Goal: Task Accomplishment & Management: Complete application form

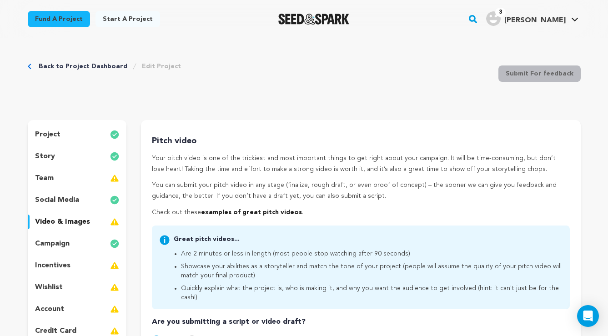
click at [70, 135] on div "project" at bounding box center [77, 134] width 99 height 15
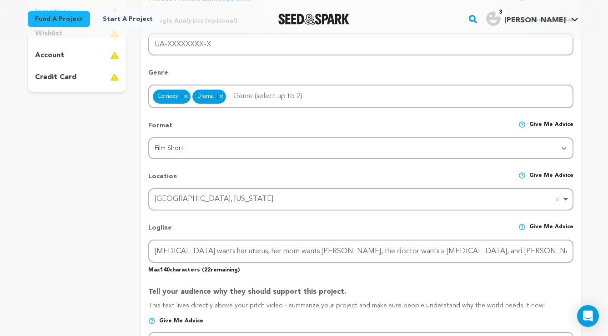
scroll to position [255, 0]
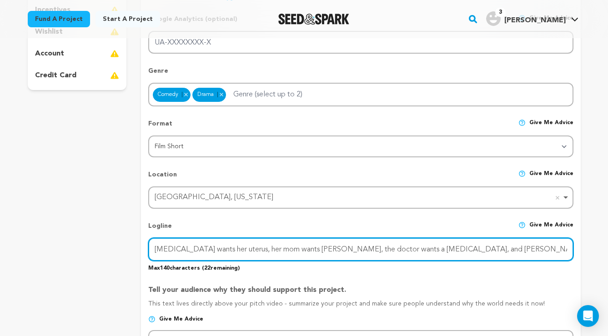
click at [330, 250] on input "Cancer wants her uterus, her mom wants grandkids, the doctor wants a hysterecto…" at bounding box center [360, 249] width 425 height 23
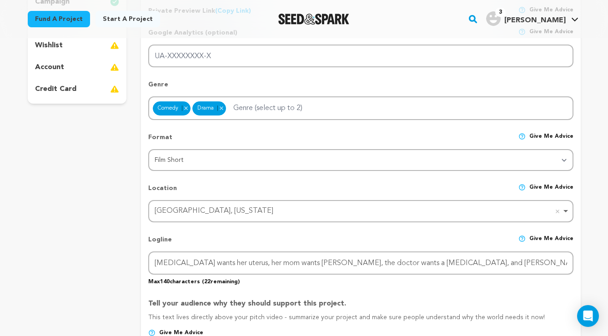
scroll to position [260, 0]
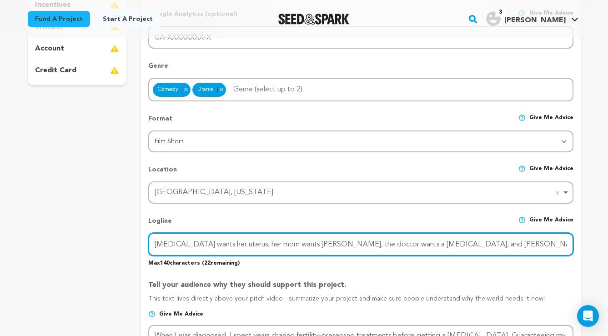
paste input "When Tess’s cancer returns, she must choose between doctor’s orders, her mom’s …"
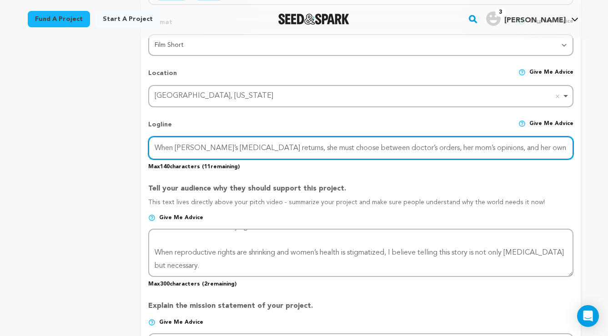
scroll to position [25, 0]
type input "When Tess’s cancer returns, she must choose between doctor’s orders, her mom’s …"
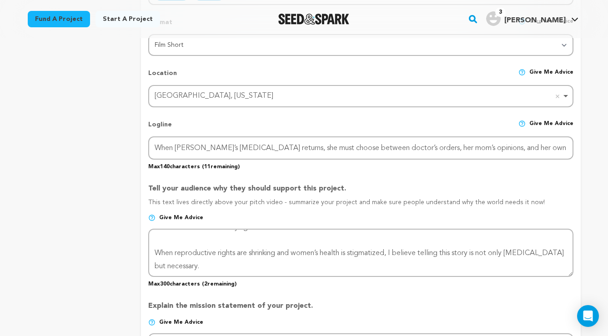
drag, startPoint x: 342, startPoint y: 185, endPoint x: 147, endPoint y: 185, distance: 195.0
click at [147, 185] on form "Project Title Project Name GIRLIE Project URL Give me advice Project URL girlie…" at bounding box center [360, 246] width 439 height 936
copy p "Tell your audience why they should support this project."
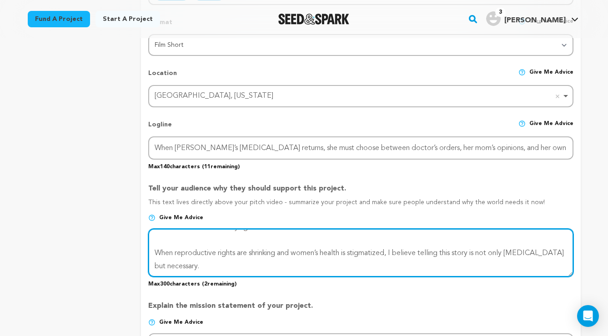
click at [235, 251] on textarea at bounding box center [360, 253] width 425 height 48
paste textarea "Reproductive rights are under attack, and women’s healthcare is still minimized…"
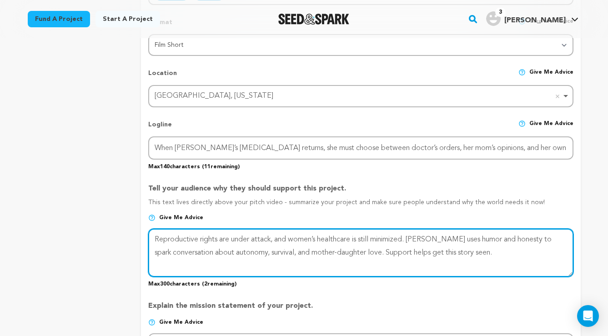
scroll to position [0, 0]
click at [298, 250] on textarea at bounding box center [360, 253] width 425 height 48
drag, startPoint x: 367, startPoint y: 249, endPoint x: 298, endPoint y: 250, distance: 69.1
click at [298, 250] on textarea at bounding box center [360, 253] width 425 height 48
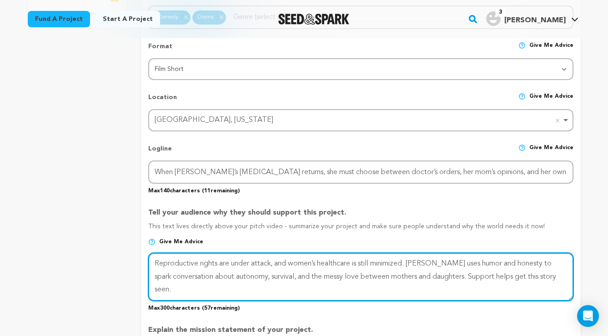
scroll to position [333, 0]
drag, startPoint x: 526, startPoint y: 260, endPoint x: 196, endPoint y: 275, distance: 330.3
click at [196, 275] on textarea at bounding box center [360, 277] width 425 height 48
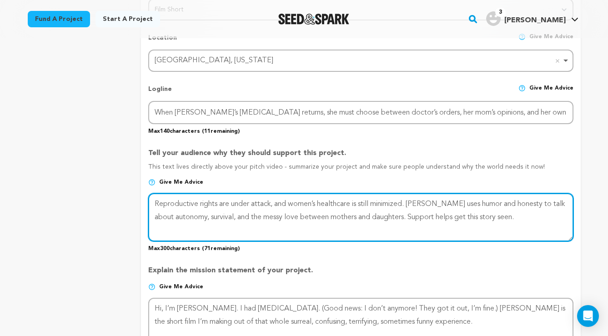
scroll to position [396, 0]
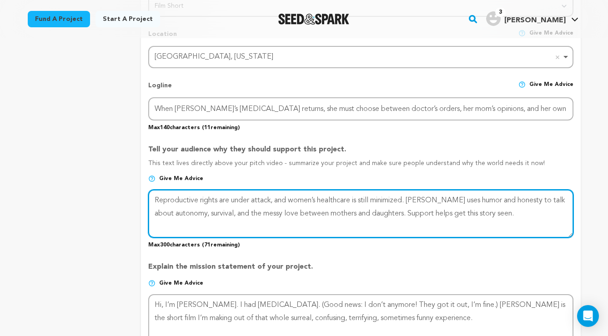
click at [303, 201] on textarea at bounding box center [360, 214] width 425 height 48
drag, startPoint x: 409, startPoint y: 197, endPoint x: 278, endPoint y: 198, distance: 131.4
click at [278, 198] on textarea at bounding box center [360, 214] width 425 height 48
click at [299, 197] on textarea at bounding box center [360, 214] width 425 height 48
drag, startPoint x: 273, startPoint y: 196, endPoint x: 233, endPoint y: 199, distance: 40.1
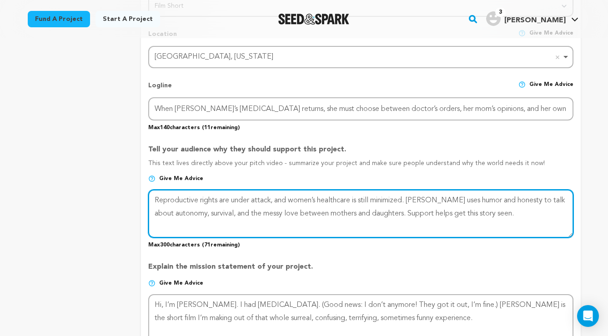
click at [233, 199] on textarea at bounding box center [360, 214] width 425 height 48
drag, startPoint x: 280, startPoint y: 198, endPoint x: 265, endPoint y: 198, distance: 15.5
click at [265, 198] on textarea at bounding box center [360, 214] width 425 height 48
drag, startPoint x: 384, startPoint y: 197, endPoint x: 351, endPoint y: 197, distance: 32.7
click at [351, 197] on textarea at bounding box center [360, 214] width 425 height 48
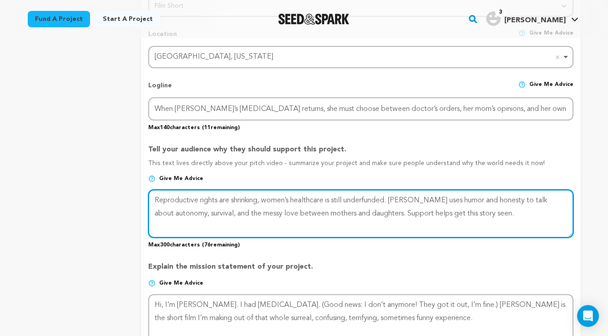
drag, startPoint x: 295, startPoint y: 197, endPoint x: 264, endPoint y: 196, distance: 31.8
click at [264, 196] on textarea at bounding box center [360, 214] width 425 height 48
drag, startPoint x: 320, startPoint y: 197, endPoint x: 308, endPoint y: 196, distance: 12.3
click at [308, 196] on textarea at bounding box center [360, 214] width 425 height 48
drag, startPoint x: 349, startPoint y: 196, endPoint x: 349, endPoint y: 215, distance: 18.6
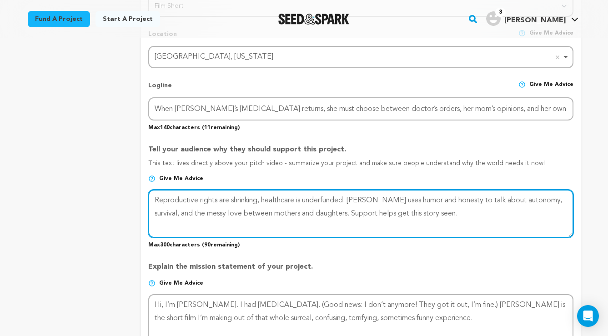
click at [349, 197] on textarea at bounding box center [360, 214] width 425 height 48
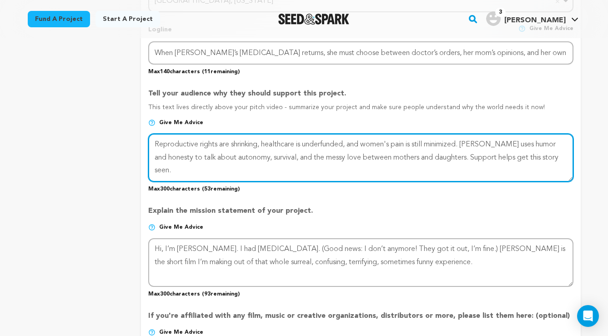
scroll to position [455, 0]
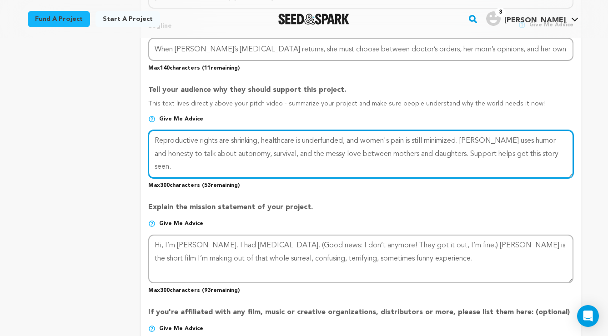
type textarea "Reproductive rights are shrinking, healthcare is underfunded, and women's pain …"
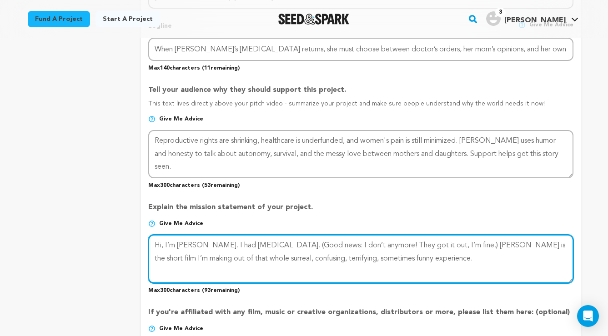
click at [242, 248] on textarea at bounding box center [360, 259] width 425 height 48
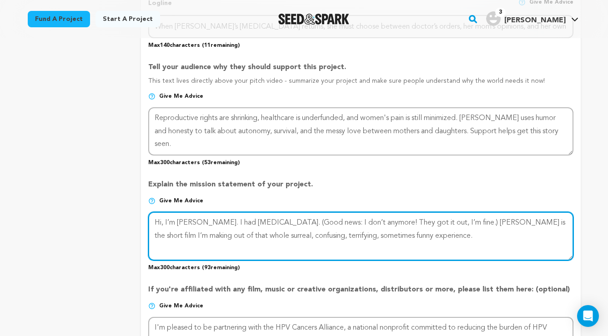
scroll to position [493, 0]
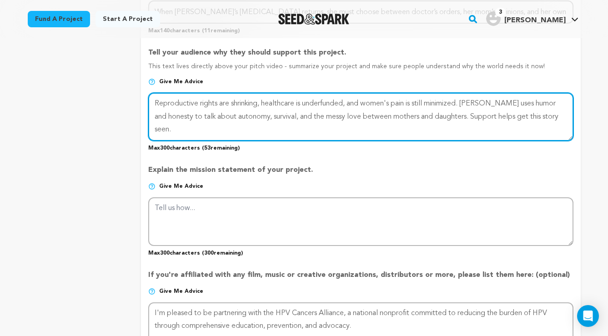
click at [222, 113] on textarea at bounding box center [360, 117] width 425 height 48
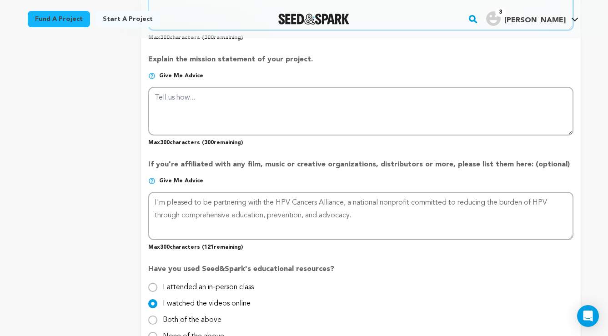
scroll to position [605, 0]
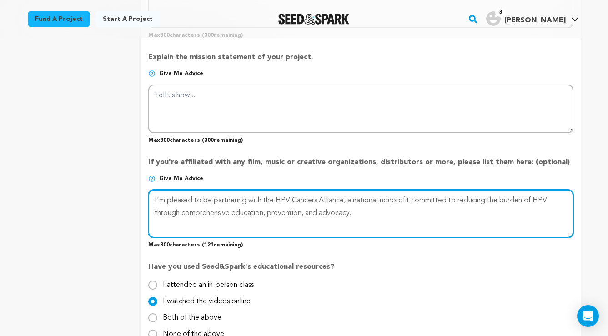
click at [191, 195] on textarea at bounding box center [360, 214] width 425 height 48
drag, startPoint x: 191, startPoint y: 195, endPoint x: 167, endPoint y: 195, distance: 24.5
click at [167, 195] on textarea at bounding box center [360, 214] width 425 height 48
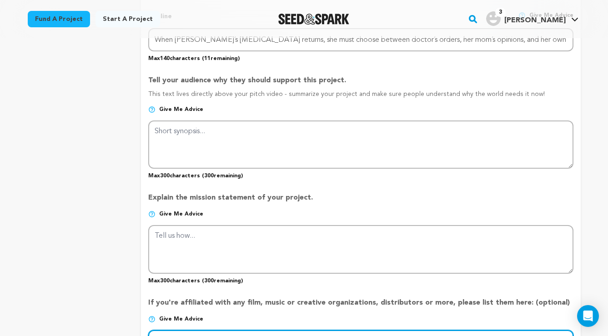
scroll to position [466, 0]
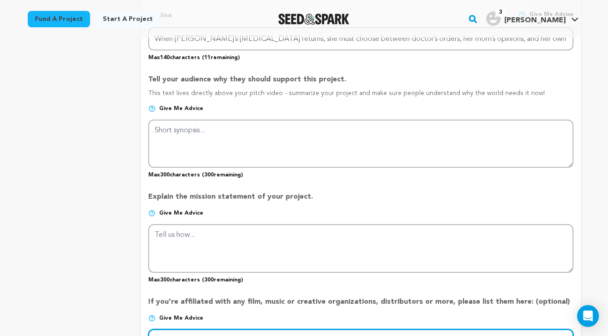
type textarea "I'm so grateful to be partnering with the HPV Cancers Alliance, a national nonp…"
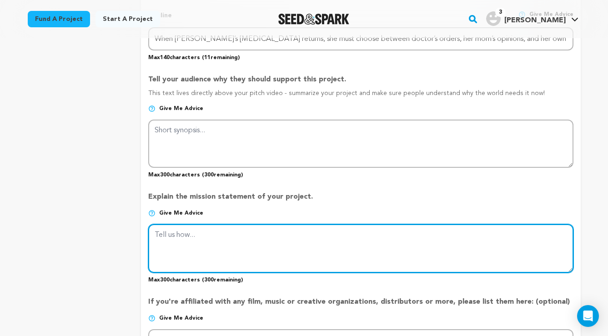
click at [315, 236] on textarea at bounding box center [360, 248] width 425 height 48
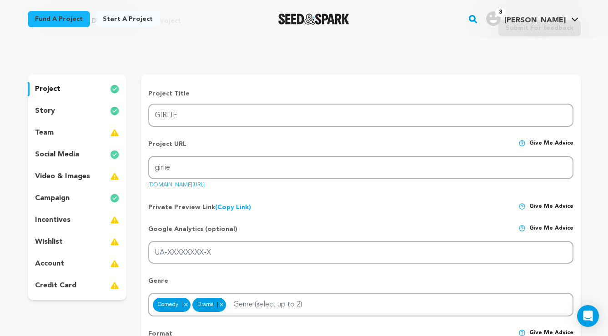
scroll to position [38, 0]
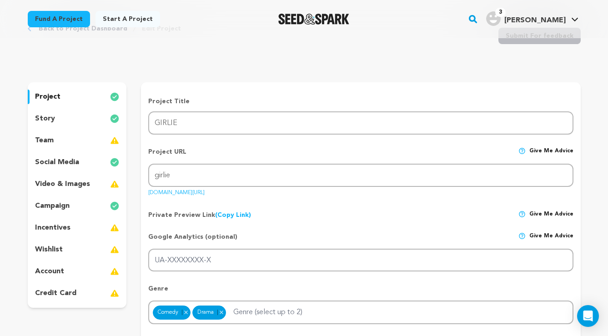
click at [69, 116] on div "story" at bounding box center [77, 118] width 99 height 15
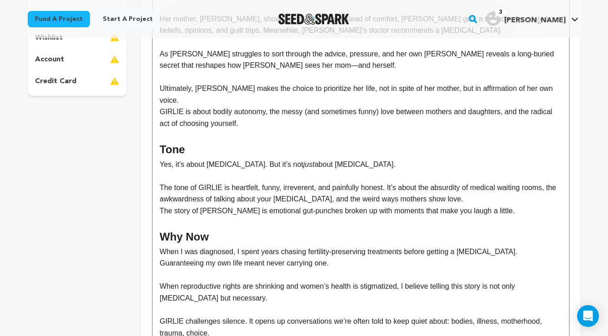
scroll to position [253, 0]
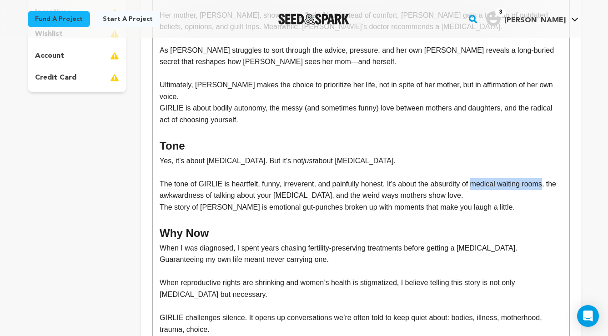
drag, startPoint x: 549, startPoint y: 167, endPoint x: 476, endPoint y: 168, distance: 72.7
click at [476, 178] on p "The tone of GIRLIE is heartfelt, funny, irreverent, and painfully honest. It’s …" at bounding box center [361, 189] width 402 height 23
click at [160, 201] on p "The story of GIRLIE is emotional gut-punches broken up with moments that make y…" at bounding box center [361, 207] width 402 height 12
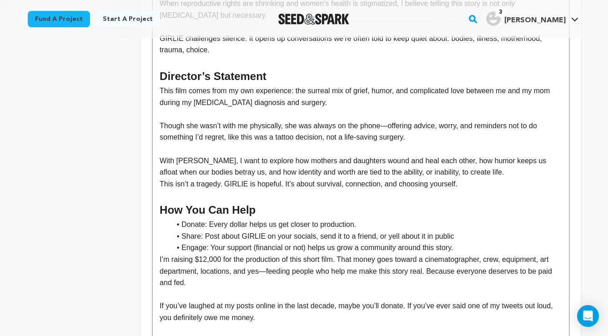
scroll to position [550, 0]
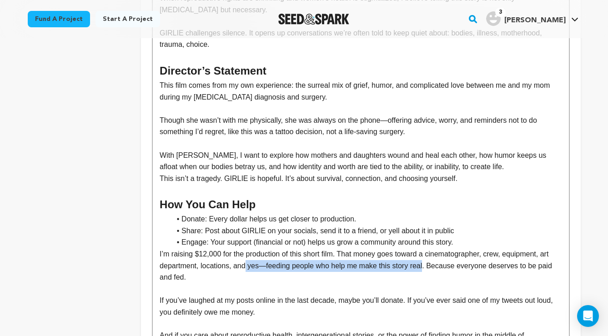
drag, startPoint x: 426, startPoint y: 241, endPoint x: 247, endPoint y: 242, distance: 179.1
click at [247, 248] on p "I’m raising $12,000 for the production of this short film. That money goes towa…" at bounding box center [361, 265] width 402 height 35
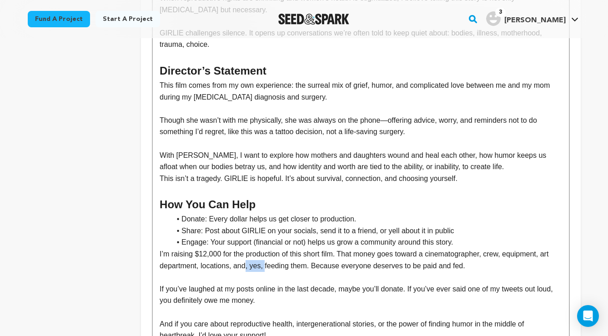
drag, startPoint x: 267, startPoint y: 240, endPoint x: 246, endPoint y: 240, distance: 21.4
click at [246, 248] on p "I’m raising $12,000 for the production of this short film. That money goes towa…" at bounding box center [361, 259] width 402 height 23
drag, startPoint x: 293, startPoint y: 241, endPoint x: 277, endPoint y: 242, distance: 15.9
click at [277, 248] on p "I’m raising $12,000 for the production of this short film. That money goes towa…" at bounding box center [361, 259] width 402 height 23
drag, startPoint x: 455, startPoint y: 239, endPoint x: 314, endPoint y: 237, distance: 141.4
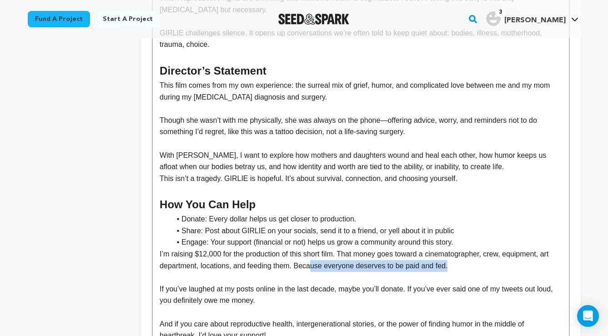
click at [314, 248] on p "I’m raising $12,000 for the production of this short film. That money goes towa…" at bounding box center [361, 259] width 402 height 23
click at [263, 248] on p "I’m raising $12,000 for the production of this short film. That money goes towa…" at bounding box center [361, 259] width 402 height 23
drag, startPoint x: 293, startPoint y: 242, endPoint x: 250, endPoint y: 240, distance: 43.2
click at [250, 248] on p "I’m raising $12,000 for the production of this short film. That money goes towa…" at bounding box center [361, 259] width 402 height 23
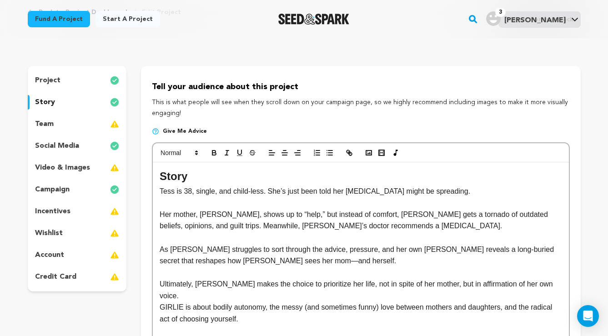
scroll to position [38, 0]
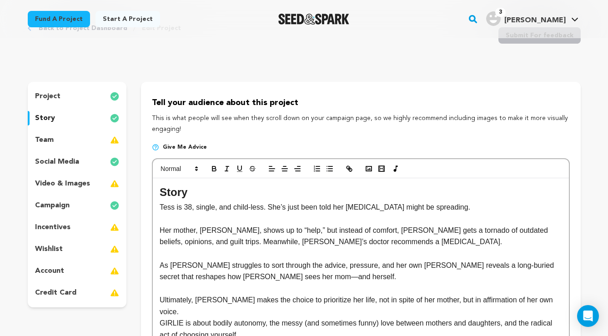
click at [70, 98] on div "project" at bounding box center [77, 96] width 99 height 15
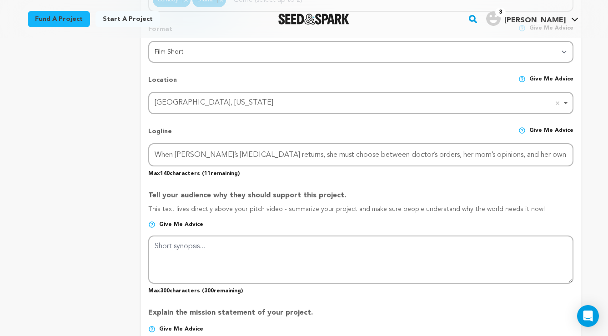
scroll to position [352, 0]
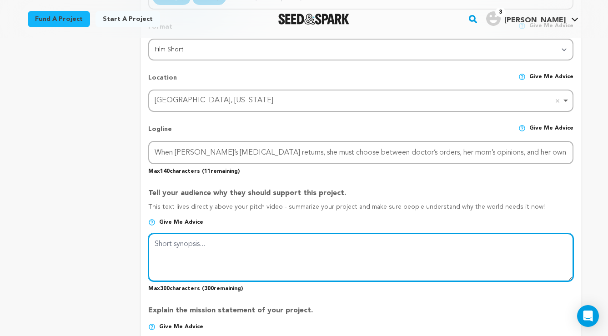
click at [276, 250] on textarea at bounding box center [360, 257] width 425 height 48
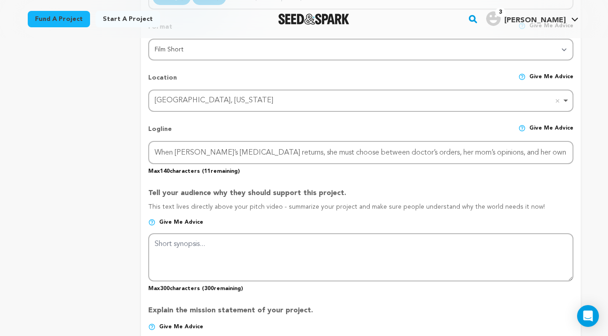
drag, startPoint x: 531, startPoint y: 204, endPoint x: 140, endPoint y: 186, distance: 391.7
click at [140, 186] on div "project story team social media video & images campaign incentives wishlist" at bounding box center [304, 249] width 553 height 963
copy div "Tell your audience why they should support this project. This text lives direct…"
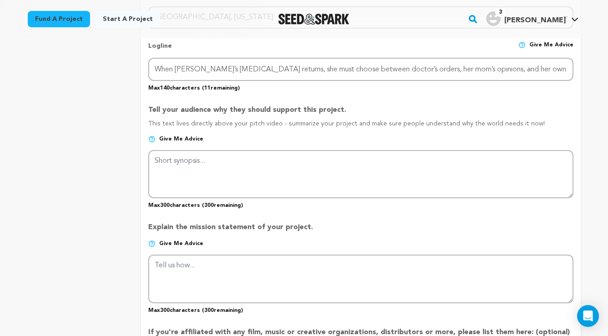
scroll to position [409, 0]
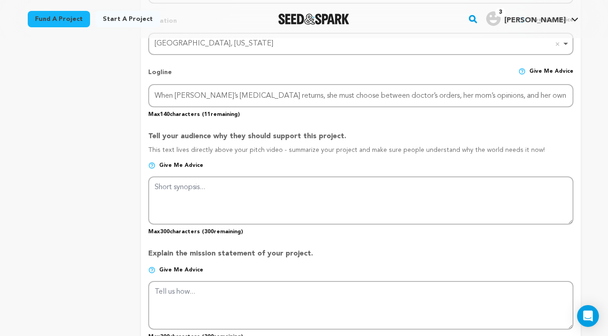
copy div "Tell your audience why they should support this project. This text lives direct…"
click at [193, 162] on span "Give me advice" at bounding box center [181, 165] width 44 height 7
click at [169, 162] on span "Give me advice" at bounding box center [181, 165] width 44 height 7
click at [170, 162] on span "Give me advice" at bounding box center [181, 165] width 44 height 7
drag, startPoint x: 309, startPoint y: 249, endPoint x: 140, endPoint y: 248, distance: 169.1
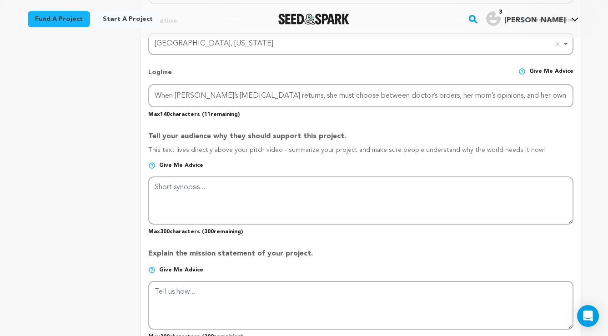
click at [140, 248] on div "project story team social media video & images campaign incentives wishlist" at bounding box center [304, 192] width 553 height 963
copy p "Explain the mission statement of your project."
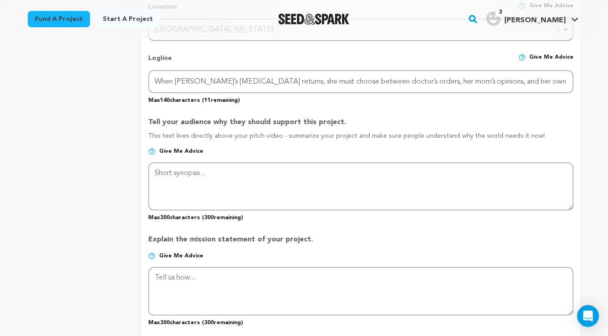
scroll to position [433, 0]
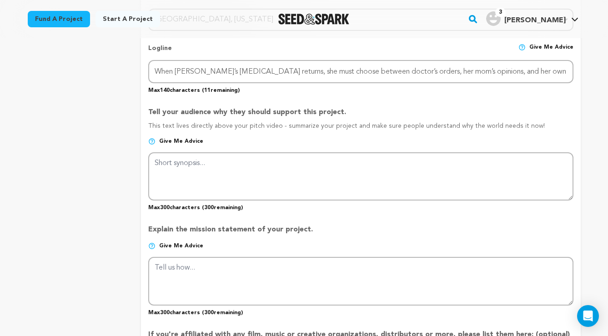
click at [335, 138] on p "Give me advice" at bounding box center [360, 145] width 425 height 15
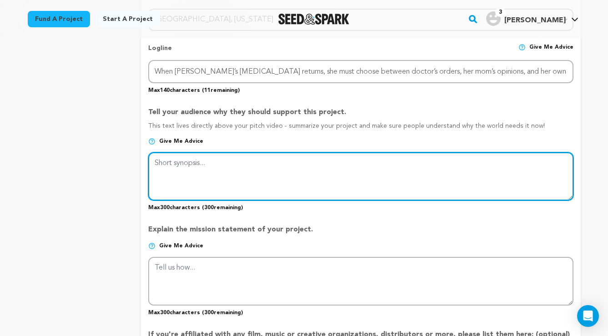
click at [209, 162] on textarea at bounding box center [360, 176] width 425 height 48
paste textarea "I had cervical cancer. I don’t anymore, but GIRLIE is the funny, honest film I …"
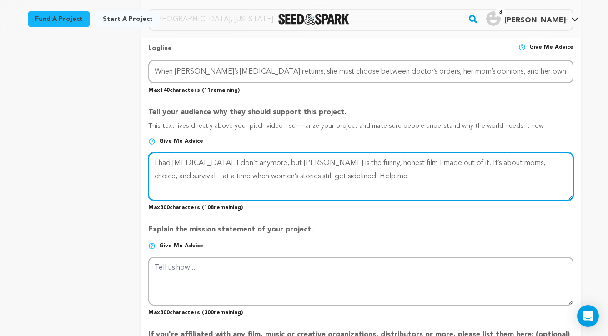
click at [276, 160] on textarea at bounding box center [360, 176] width 425 height 48
drag, startPoint x: 162, startPoint y: 173, endPoint x: 141, endPoint y: 173, distance: 20.9
click at [141, 173] on form "Project Title Project Name GIRLIE Project URL Give me advice Project URL girlie…" at bounding box center [360, 169] width 439 height 936
paste textarea "Reproductive rights are shrinking. Women’s pain is ignored. HPV is still taboo."
drag, startPoint x: 436, startPoint y: 173, endPoint x: 439, endPoint y: 178, distance: 6.1
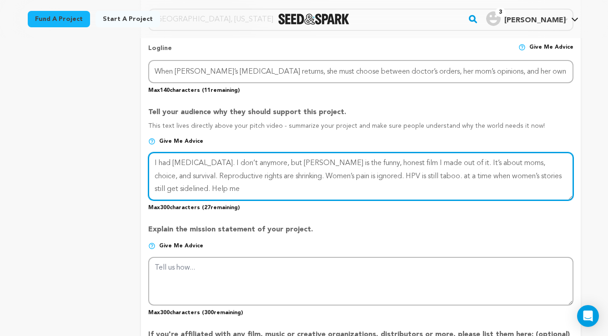
click at [439, 178] on textarea at bounding box center [360, 176] width 425 height 48
click at [221, 160] on textarea at bounding box center [360, 176] width 425 height 48
click at [277, 161] on textarea at bounding box center [360, 176] width 425 height 48
drag, startPoint x: 500, startPoint y: 160, endPoint x: 482, endPoint y: 160, distance: 18.2
click at [482, 160] on textarea at bounding box center [360, 176] width 425 height 48
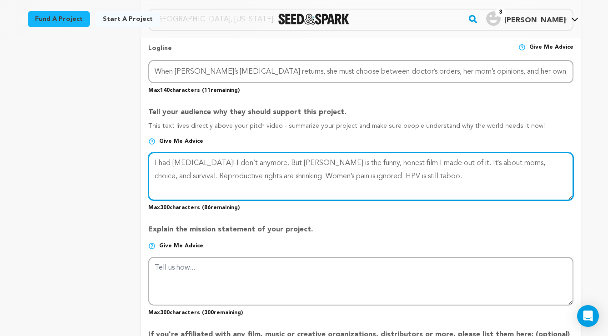
click at [505, 161] on textarea at bounding box center [360, 176] width 425 height 48
drag, startPoint x: 504, startPoint y: 162, endPoint x: 480, endPoint y: 160, distance: 24.6
click at [480, 161] on textarea at bounding box center [360, 176] width 425 height 48
drag, startPoint x: 519, startPoint y: 160, endPoint x: 505, endPoint y: 159, distance: 13.7
click at [505, 159] on textarea at bounding box center [360, 176] width 425 height 48
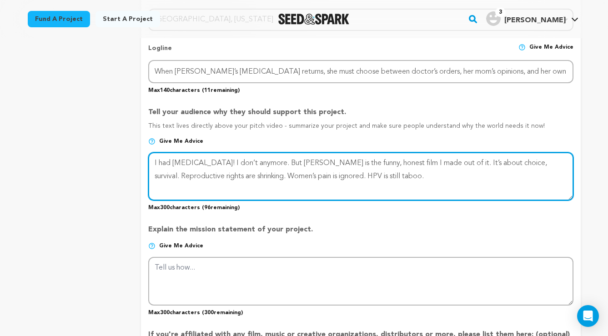
click at [530, 161] on textarea at bounding box center [360, 176] width 425 height 48
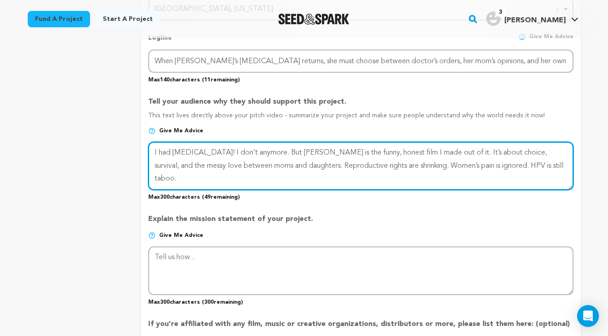
scroll to position [443, 0]
drag, startPoint x: 299, startPoint y: 161, endPoint x: 299, endPoint y: 178, distance: 16.4
click at [299, 162] on textarea at bounding box center [360, 166] width 425 height 48
click at [460, 161] on textarea at bounding box center [360, 166] width 425 height 48
drag, startPoint x: 537, startPoint y: 161, endPoint x: 537, endPoint y: 175, distance: 13.6
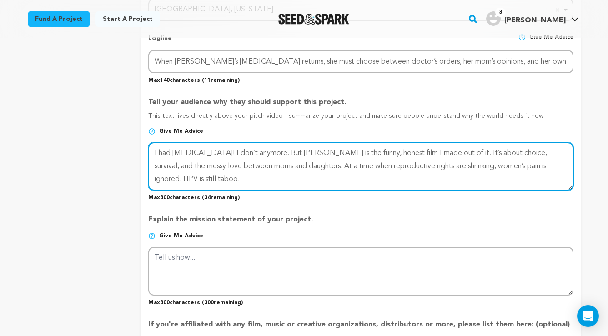
click at [537, 161] on textarea at bounding box center [360, 166] width 425 height 48
click at [196, 176] on textarea at bounding box center [360, 166] width 425 height 48
drag, startPoint x: 220, startPoint y: 175, endPoint x: 254, endPoint y: 178, distance: 34.2
click at [254, 178] on textarea at bounding box center [360, 166] width 425 height 48
click at [533, 162] on textarea at bounding box center [360, 166] width 425 height 48
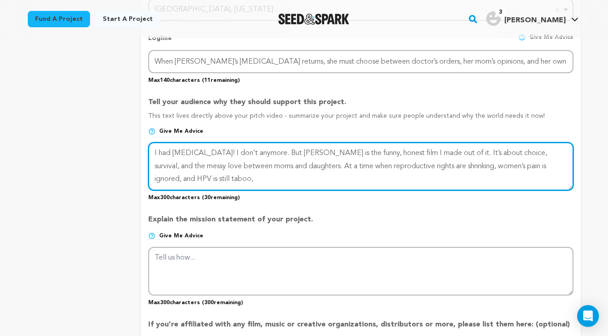
drag, startPoint x: 533, startPoint y: 162, endPoint x: 507, endPoint y: 161, distance: 26.4
click at [507, 161] on textarea at bounding box center [360, 166] width 425 height 48
drag, startPoint x: 455, startPoint y: 164, endPoint x: 455, endPoint y: 178, distance: 14.6
click at [455, 165] on textarea at bounding box center [360, 166] width 425 height 48
drag, startPoint x: 520, startPoint y: 163, endPoint x: 523, endPoint y: 174, distance: 11.2
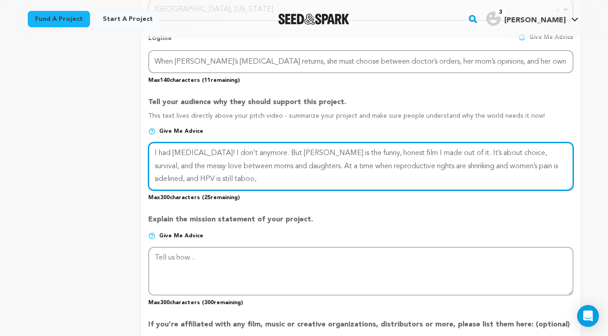
click at [520, 164] on textarea at bounding box center [360, 166] width 425 height 48
drag, startPoint x: 230, startPoint y: 176, endPoint x: 124, endPoint y: 175, distance: 106.4
click at [124, 175] on div "project story team social media video & images campaign incentives wishlist" at bounding box center [304, 158] width 553 height 963
click at [299, 162] on textarea at bounding box center [360, 166] width 425 height 48
click at [565, 163] on textarea at bounding box center [360, 166] width 425 height 48
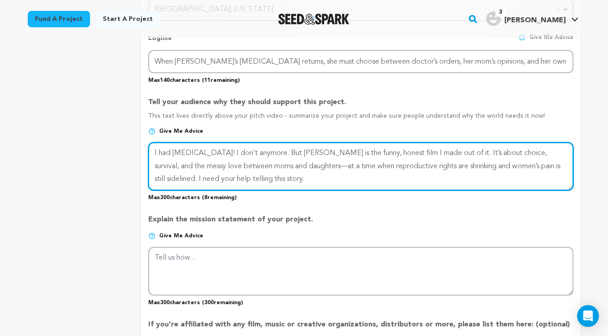
drag, startPoint x: 263, startPoint y: 178, endPoint x: 148, endPoint y: 172, distance: 115.1
click at [148, 172] on form "Project Title Project Name GIRLIE Project URL Give me advice Project URL girlie…" at bounding box center [360, 159] width 439 height 936
drag, startPoint x: 286, startPoint y: 172, endPoint x: 274, endPoint y: 173, distance: 12.3
click at [274, 173] on textarea at bounding box center [360, 166] width 425 height 48
click at [154, 149] on textarea at bounding box center [360, 166] width 425 height 48
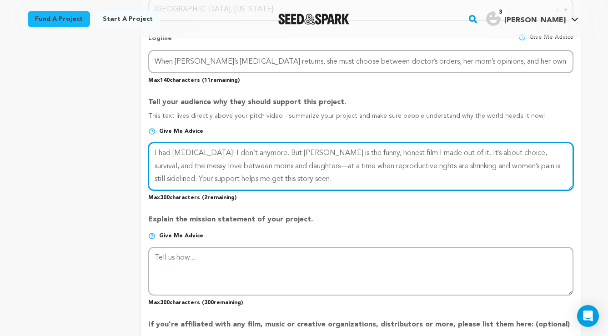
click at [294, 149] on textarea at bounding box center [360, 166] width 425 height 48
click at [222, 150] on textarea at bounding box center [360, 166] width 425 height 48
click at [154, 149] on textarea at bounding box center [360, 166] width 425 height 48
click at [304, 150] on textarea at bounding box center [360, 166] width 425 height 48
drag, startPoint x: 207, startPoint y: 176, endPoint x: 188, endPoint y: 176, distance: 18.6
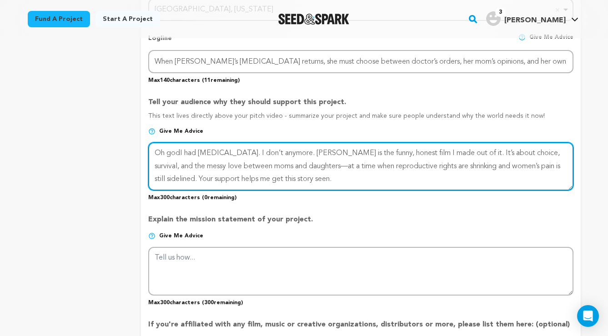
click at [188, 177] on textarea at bounding box center [360, 166] width 425 height 48
click at [179, 149] on textarea at bounding box center [360, 166] width 425 height 48
click at [253, 150] on textarea at bounding box center [360, 166] width 425 height 48
click at [316, 152] on textarea at bounding box center [360, 166] width 425 height 48
click at [560, 162] on textarea at bounding box center [360, 166] width 425 height 48
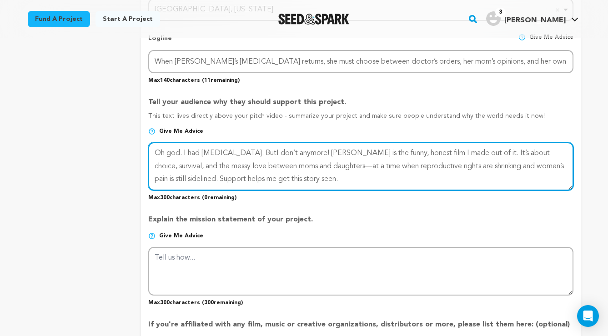
drag, startPoint x: 184, startPoint y: 174, endPoint x: 149, endPoint y: 178, distance: 35.2
click at [149, 178] on textarea at bounding box center [360, 166] width 425 height 48
click at [264, 150] on textarea at bounding box center [360, 166] width 425 height 48
drag, startPoint x: 184, startPoint y: 149, endPoint x: 139, endPoint y: 144, distance: 44.8
click at [139, 144] on div "project story team social media video & images campaign incentives wishlist" at bounding box center [304, 158] width 553 height 963
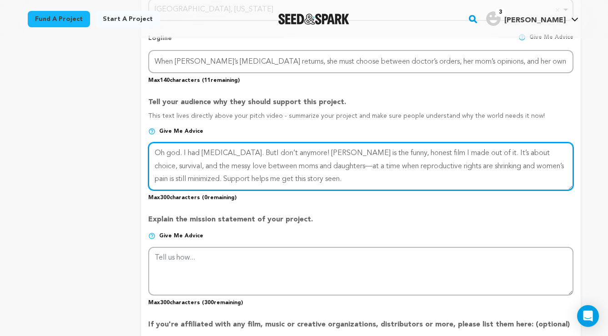
click at [230, 159] on textarea at bounding box center [360, 166] width 425 height 48
drag, startPoint x: 360, startPoint y: 150, endPoint x: 351, endPoint y: 149, distance: 9.1
click at [351, 149] on textarea at bounding box center [360, 166] width 425 height 48
click at [264, 149] on textarea at bounding box center [360, 166] width 425 height 48
click at [350, 175] on textarea at bounding box center [360, 166] width 425 height 48
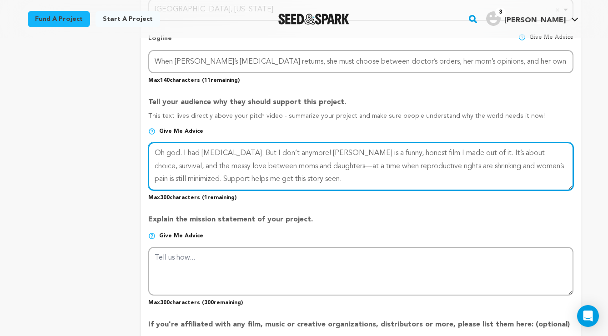
click at [165, 150] on textarea at bounding box center [360, 166] width 425 height 48
click at [261, 169] on textarea at bounding box center [360, 166] width 425 height 48
click at [329, 175] on textarea at bounding box center [360, 166] width 425 height 48
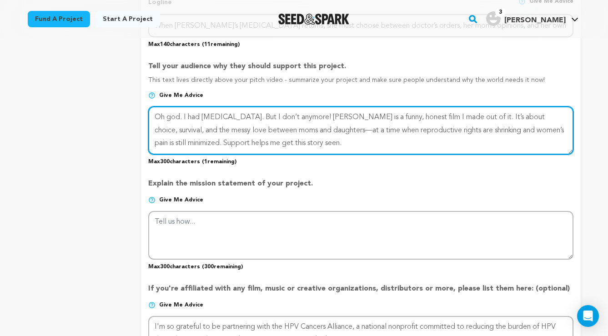
scroll to position [483, 0]
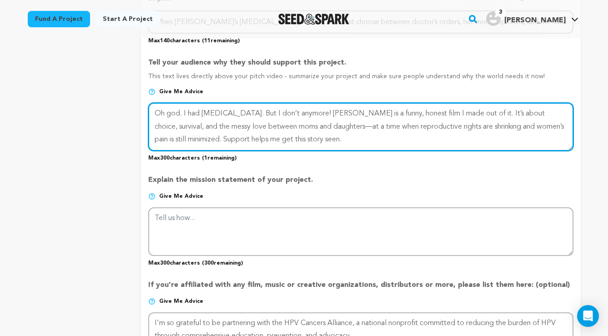
type textarea "Oh god. I had cervical cancer. But I don’t anymore! GIRLIE is a funny, honest f…"
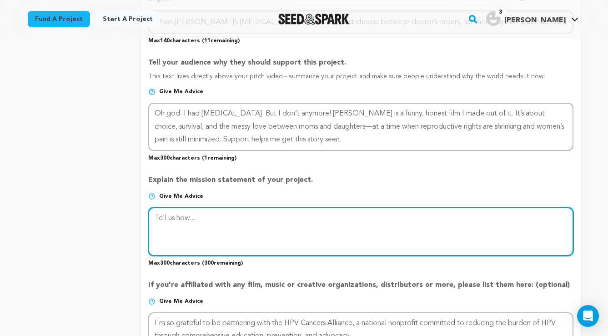
click at [219, 221] on textarea at bounding box center [360, 231] width 425 height 48
paste textarea "GIRLIE exists to spark conversation about cancer, autonomy, and intergeneration…"
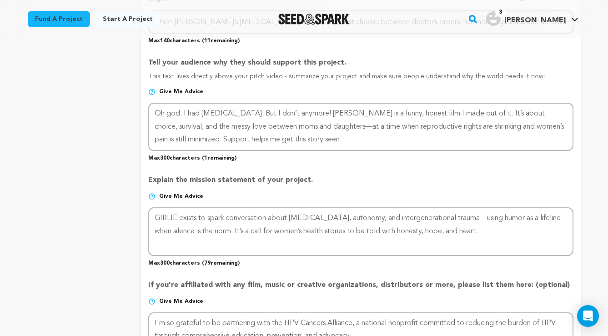
click at [349, 175] on p "Explain the mission statement of your project." at bounding box center [360, 184] width 425 height 18
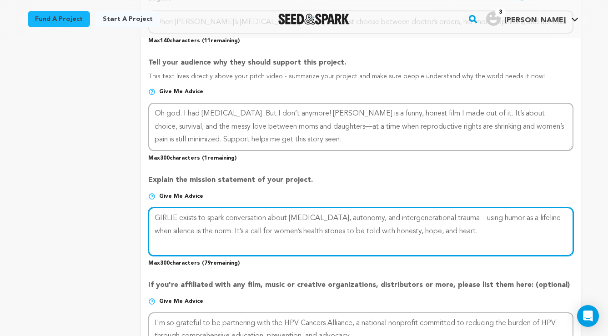
click at [478, 228] on textarea at bounding box center [360, 231] width 425 height 48
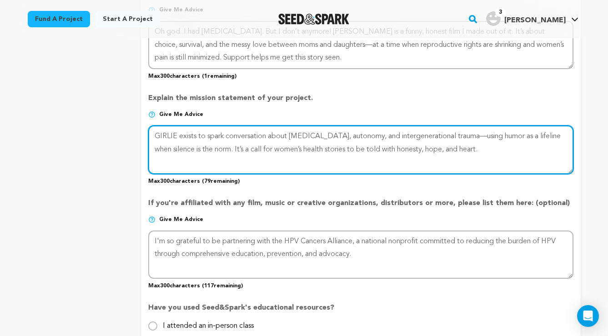
scroll to position [599, 0]
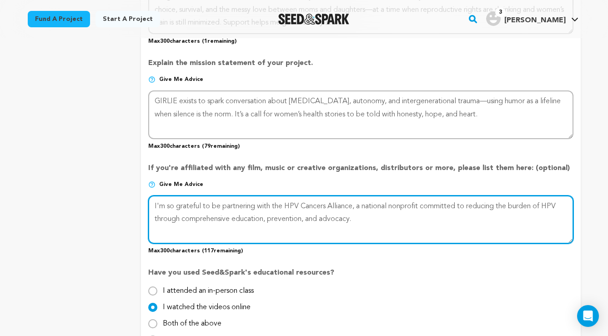
click at [358, 201] on textarea at bounding box center [360, 219] width 425 height 48
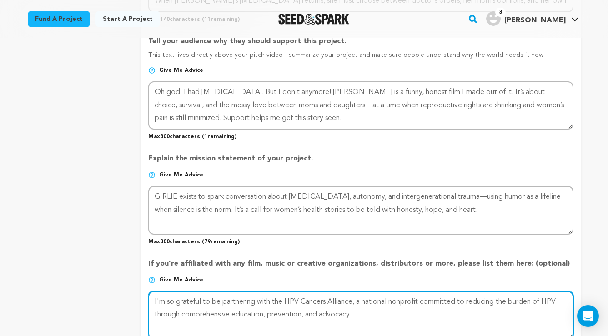
scroll to position [501, 0]
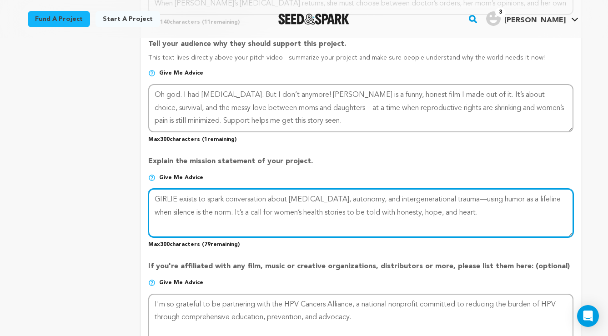
drag, startPoint x: 288, startPoint y: 195, endPoint x: 207, endPoint y: 194, distance: 80.9
click at [207, 194] on textarea at bounding box center [360, 213] width 425 height 48
click at [265, 195] on textarea at bounding box center [360, 213] width 425 height 48
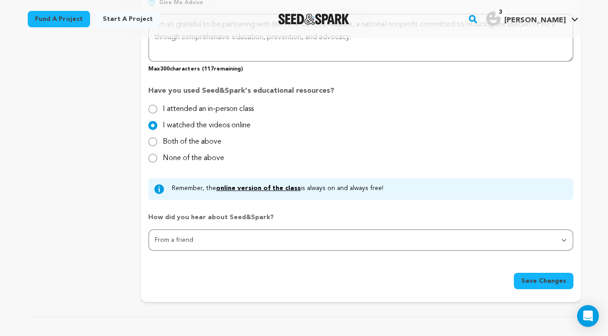
scroll to position [818, 0]
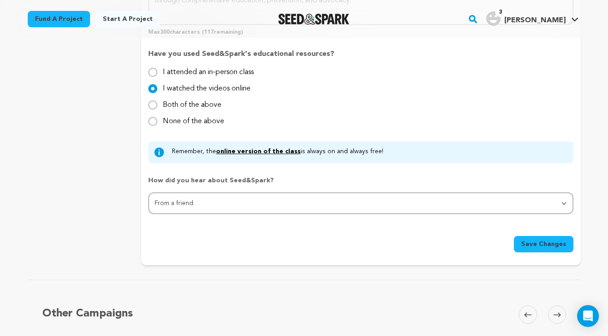
type textarea "GIRLIE exists to give visibility into reproductive cancer, autonomy, and interg…"
click at [526, 240] on span "Save Changes" at bounding box center [543, 244] width 45 height 9
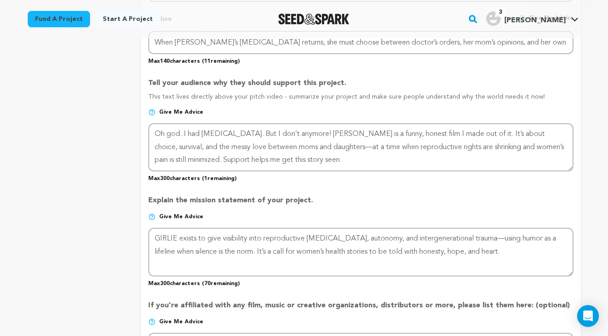
scroll to position [462, 0]
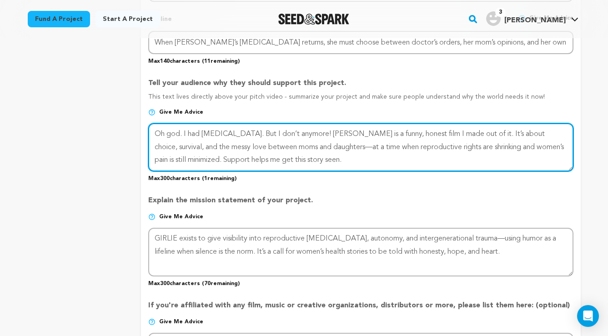
click at [325, 147] on textarea at bounding box center [360, 147] width 425 height 48
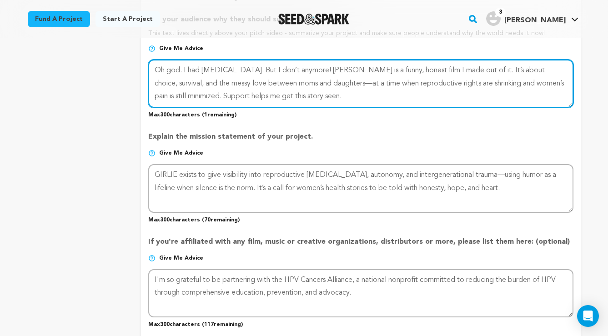
scroll to position [523, 0]
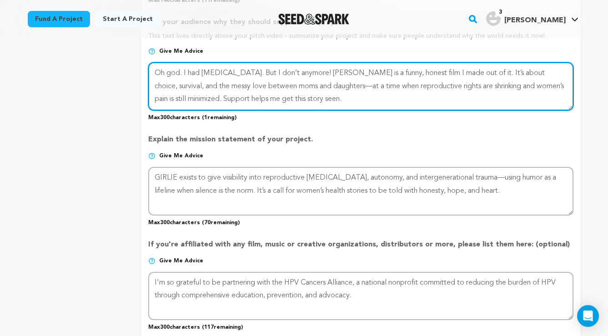
click at [331, 99] on textarea at bounding box center [360, 86] width 425 height 48
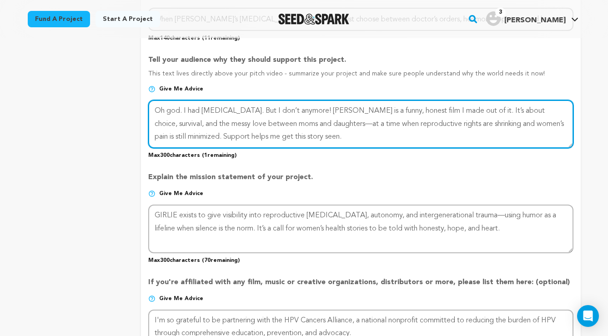
scroll to position [489, 0]
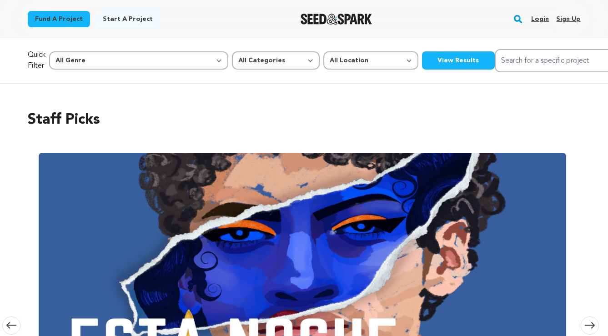
scroll to position [489, 0]
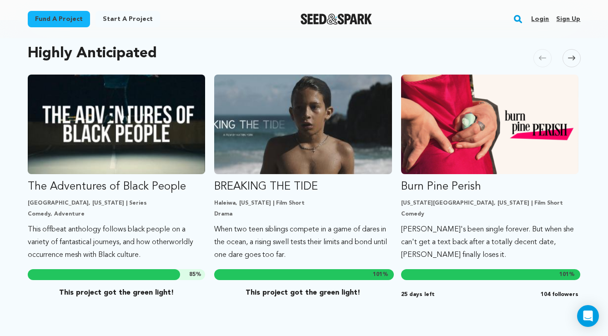
click at [538, 20] on link "Login" at bounding box center [540, 19] width 18 height 15
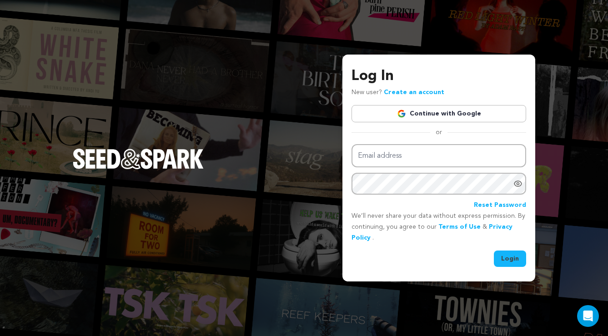
click at [461, 115] on link "Continue with Google" at bounding box center [438, 113] width 175 height 17
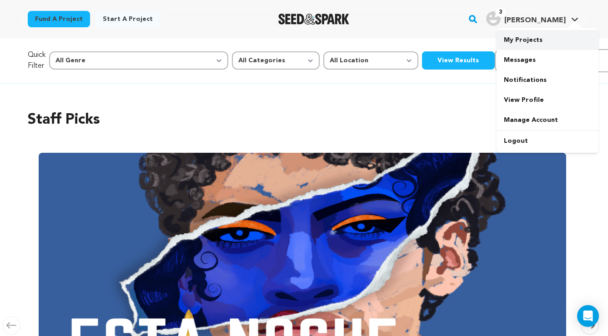
click at [521, 40] on link "My Projects" at bounding box center [547, 40] width 102 height 20
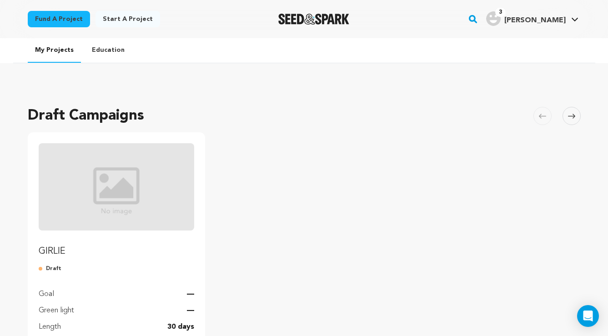
click at [146, 220] on img "Fund GIRLIE" at bounding box center [117, 186] width 156 height 87
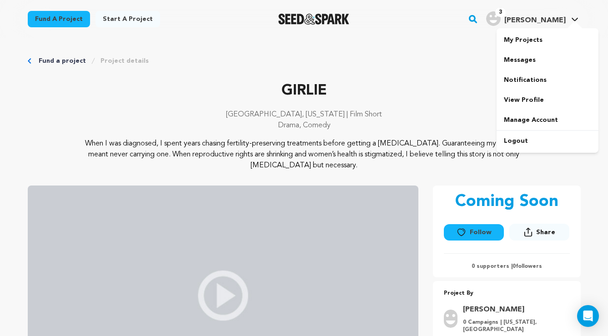
click at [575, 18] on icon at bounding box center [574, 19] width 7 height 5
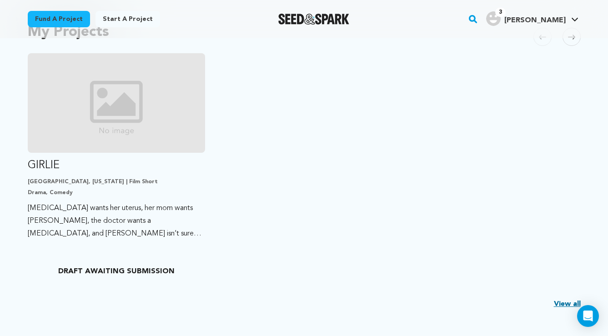
scroll to position [229, 0]
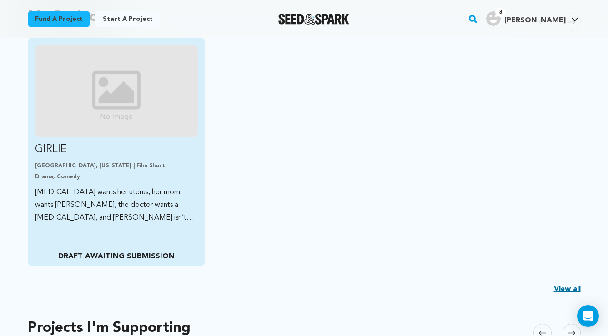
click at [148, 254] on p "DRAFT AWAITING SUBMISSION" at bounding box center [116, 256] width 163 height 11
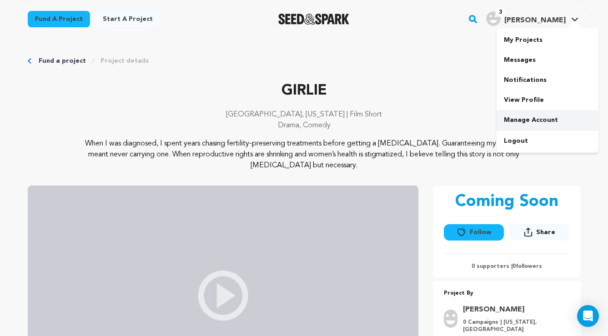
click at [521, 117] on link "Manage Account" at bounding box center [547, 120] width 102 height 20
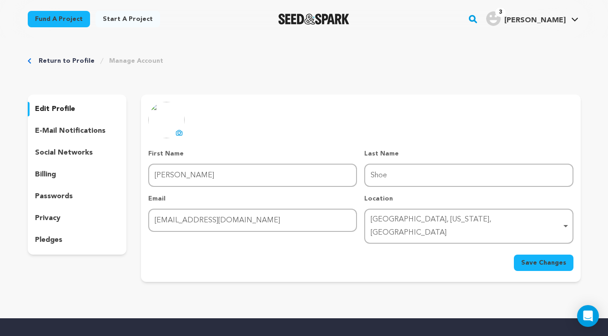
click at [79, 58] on link "Return to Profile" at bounding box center [67, 60] width 56 height 9
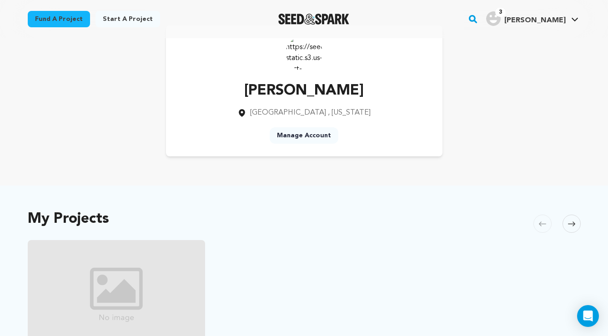
scroll to position [27, 0]
click at [291, 140] on link "Manage Account" at bounding box center [304, 135] width 69 height 16
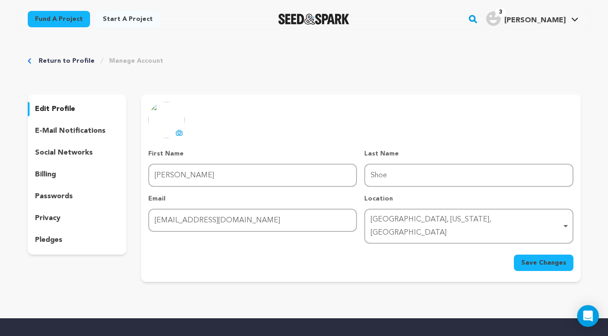
click at [46, 59] on link "Return to Profile" at bounding box center [67, 60] width 56 height 9
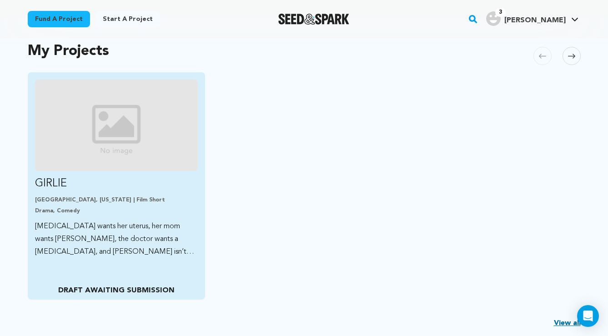
scroll to position [202, 0]
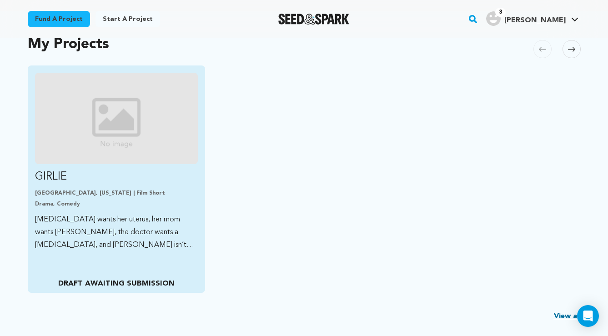
click at [103, 169] on link "GIRLIE [GEOGRAPHIC_DATA], [US_STATE] | Film Short Drama, Comedy [MEDICAL_DATA] …" at bounding box center [116, 162] width 163 height 179
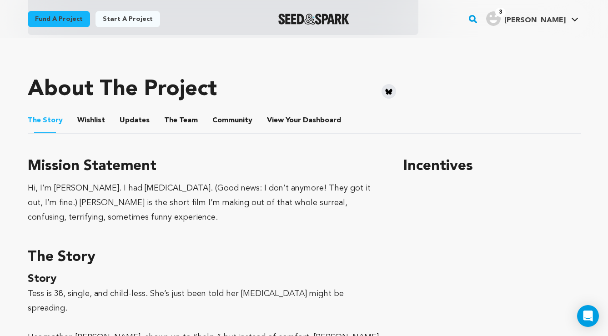
scroll to position [360, 0]
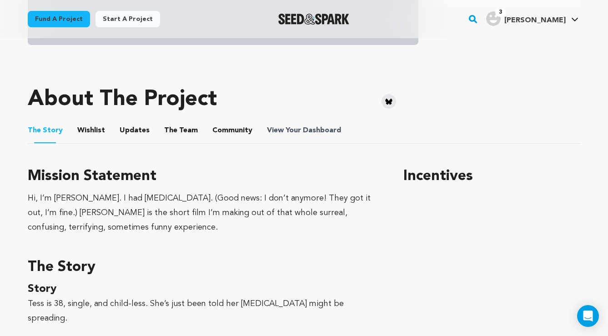
click at [316, 129] on span "Dashboard" at bounding box center [322, 130] width 38 height 11
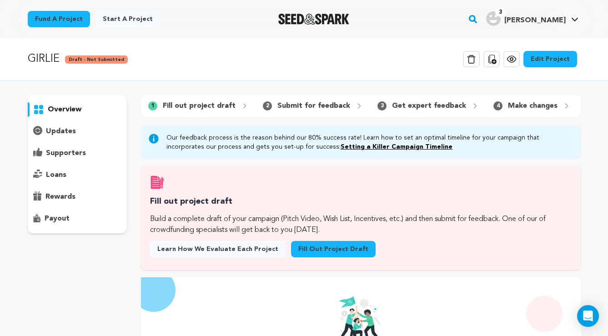
click at [302, 248] on link "Fill out project draft" at bounding box center [333, 249] width 85 height 16
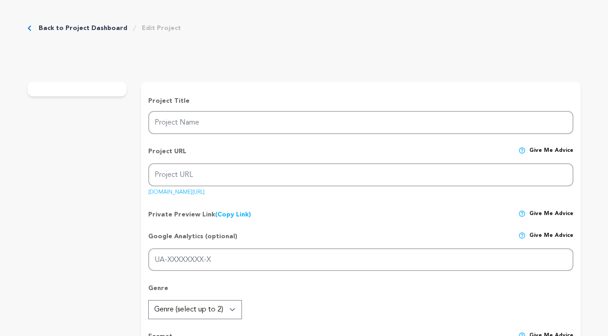
type input "GIRLIE"
type input "girlie"
type input "Cancer wants her uterus, her mom wants grandkids, the doctor wants a hysterecto…"
type textarea "When I was diagnosed, I spent years chasing fertility-preserving treatments bef…"
type textarea "Hi, I’m Tara. I had cervical cancer. (Good news: I don’t anymore! They got it o…"
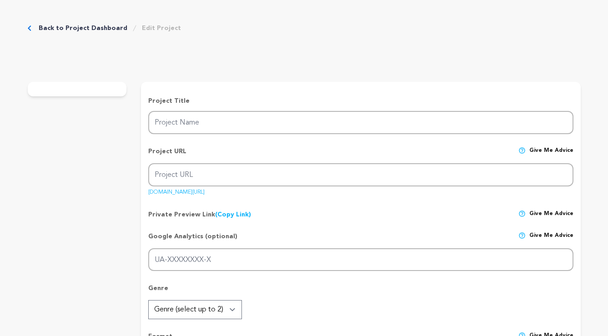
type textarea "I'm pleased to be partnering with the HPV Cancers Alliance, a national nonprofi…"
radio input "true"
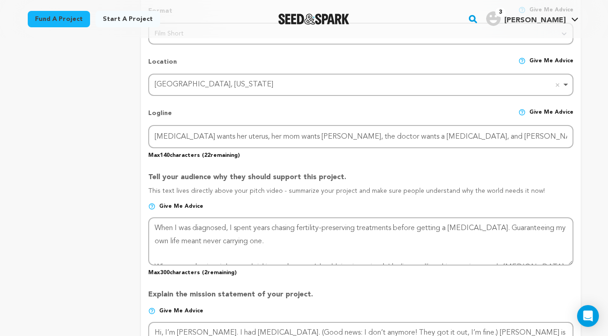
scroll to position [368, 0]
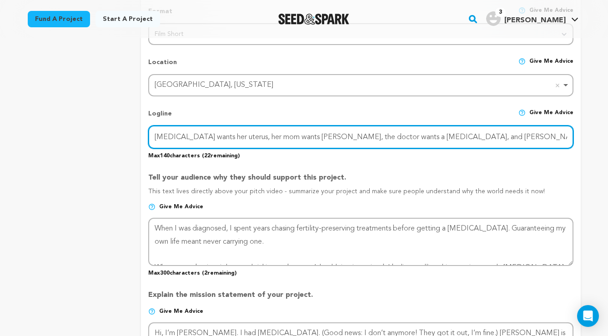
click at [263, 136] on input "Cancer wants her uterus, her mom wants grandkids, the doctor wants a hysterecto…" at bounding box center [360, 136] width 425 height 23
paste input "When Tess’s cancer returns, she must choose between doctor’s orders, her mom’s …"
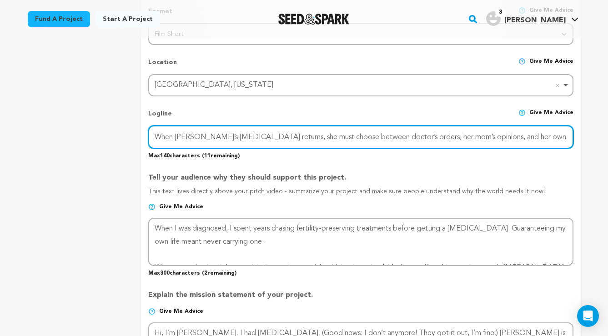
type input "When [PERSON_NAME]’s [MEDICAL_DATA] returns, she must choose between doctor’s o…"
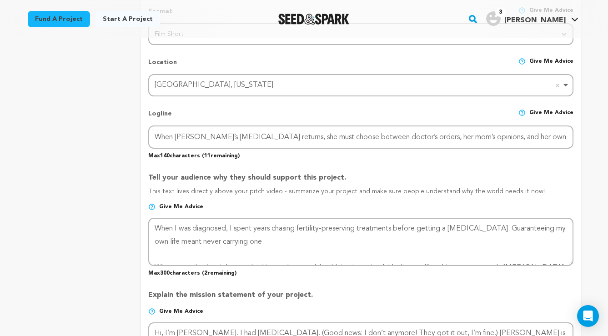
click at [557, 172] on p "Tell your audience why they should support this project." at bounding box center [360, 179] width 425 height 15
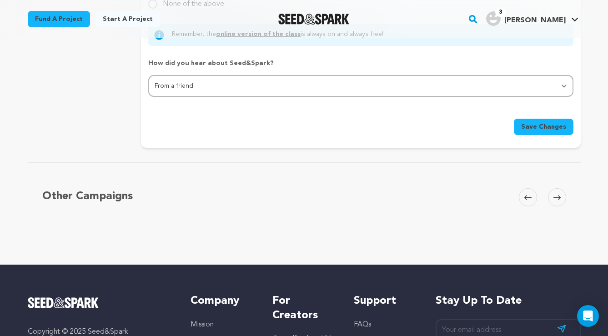
scroll to position [930, 0]
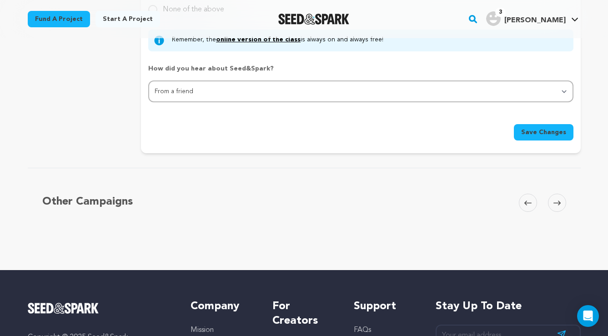
click at [555, 128] on span "Save Changes" at bounding box center [543, 132] width 45 height 9
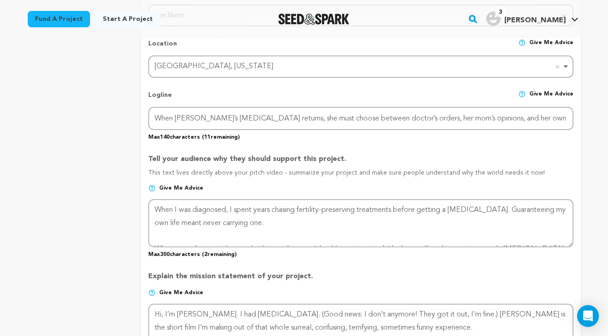
scroll to position [398, 0]
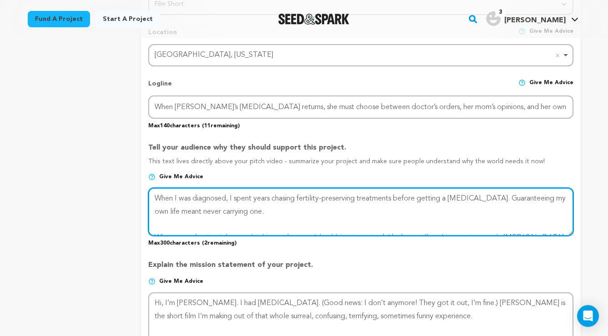
click at [228, 200] on textarea at bounding box center [360, 212] width 425 height 48
paste textarea "Oh god. I had cervical cancer. But I don't anymore! GIRLIE is a funny, honest f…"
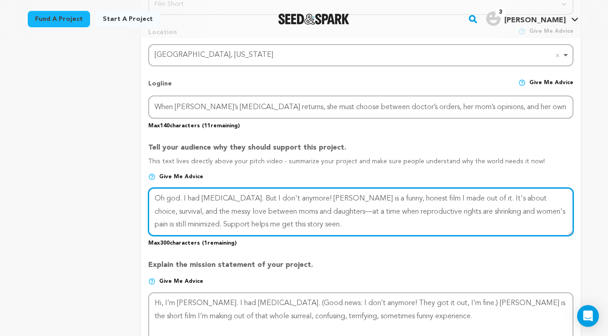
type textarea "Oh god. I had cervical cancer. But I don't anymore! GIRLIE is a funny, honest f…"
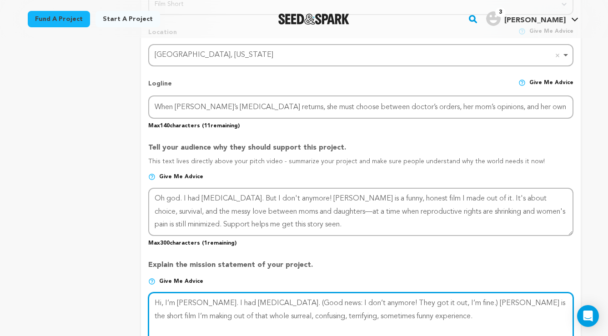
click at [309, 306] on textarea at bounding box center [360, 316] width 425 height 48
paste textarea "GIRLIE exists to give visibility into reproductive cancer, autonomy, and interg…"
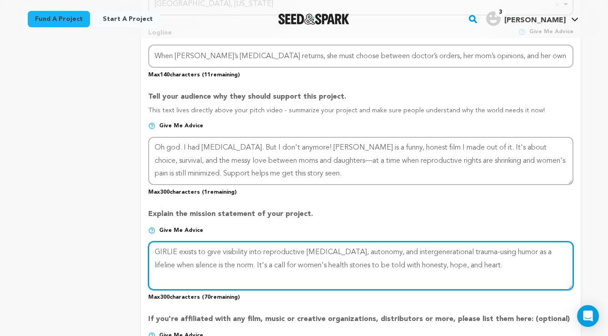
scroll to position [450, 0]
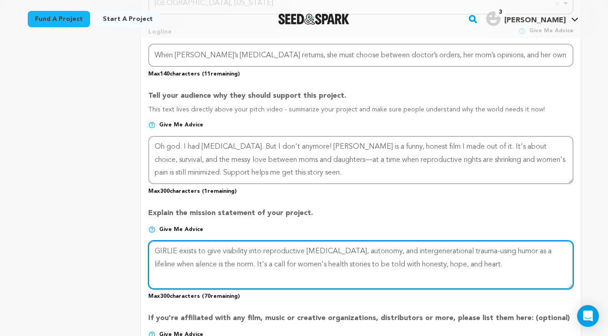
type textarea "GIRLIE exists to give visibility into reproductive cancer, autonomy, and interg…"
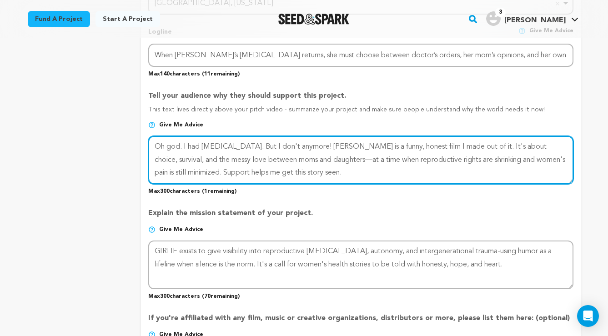
click at [325, 157] on textarea at bounding box center [360, 160] width 425 height 48
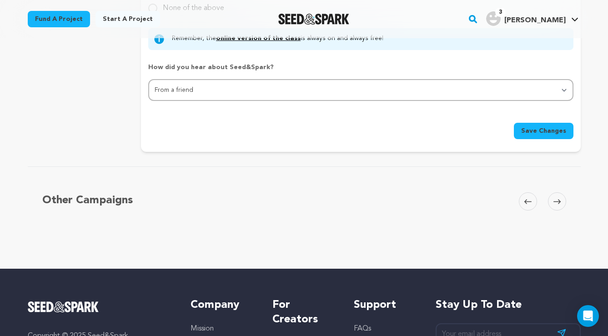
scroll to position [941, 0]
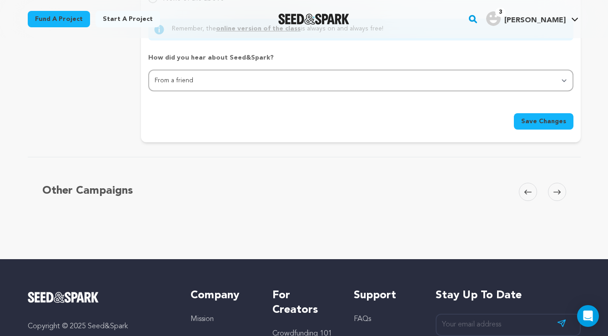
type textarea "Oh god. I had cervical cancer. But I don't anymore! GIRLIE is a funny, honest f…"
click at [534, 117] on span "Save Changes" at bounding box center [543, 121] width 45 height 9
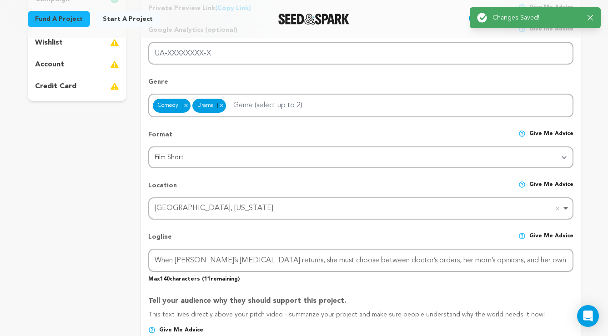
scroll to position [0, 0]
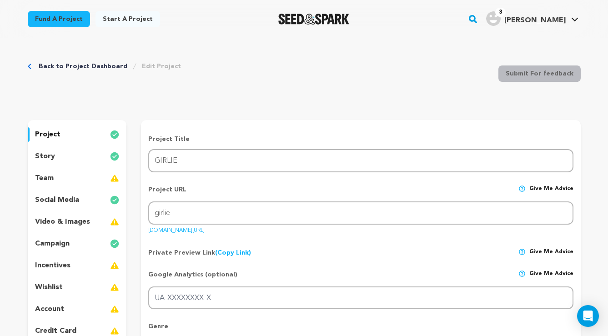
click at [47, 179] on p "team" at bounding box center [44, 178] width 19 height 11
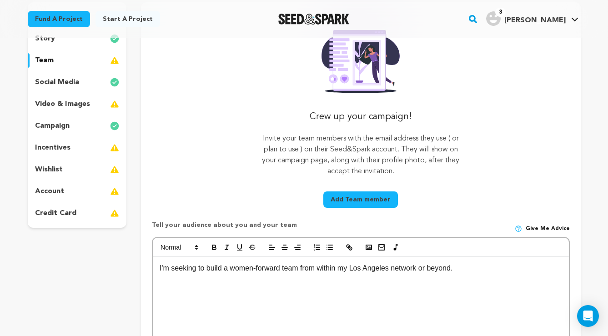
scroll to position [35, 0]
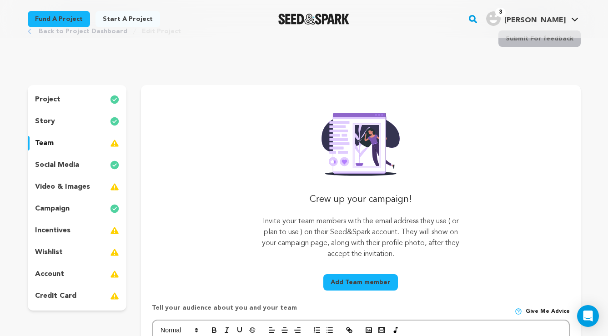
click at [76, 164] on p "social media" at bounding box center [57, 165] width 44 height 11
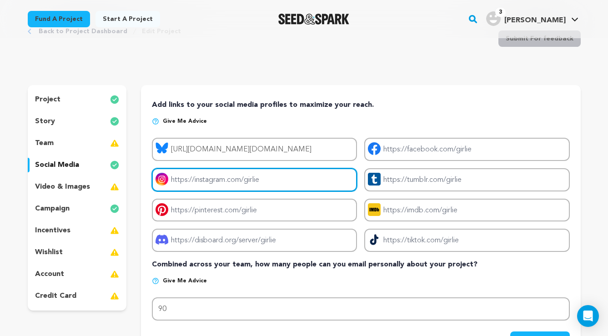
click at [261, 181] on input "Project instagram link" at bounding box center [254, 179] width 205 height 23
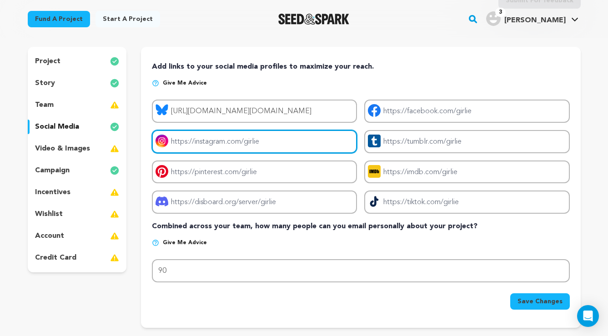
scroll to position [80, 0]
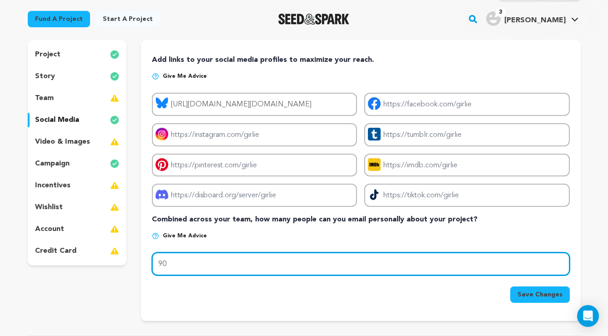
click at [188, 260] on input "90" at bounding box center [360, 263] width 417 height 23
type input "120"
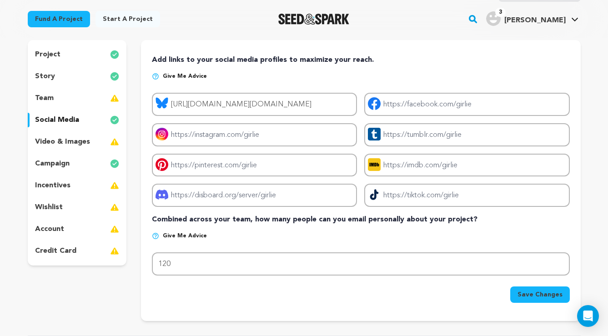
click at [534, 296] on span "Save Changes" at bounding box center [539, 294] width 45 height 9
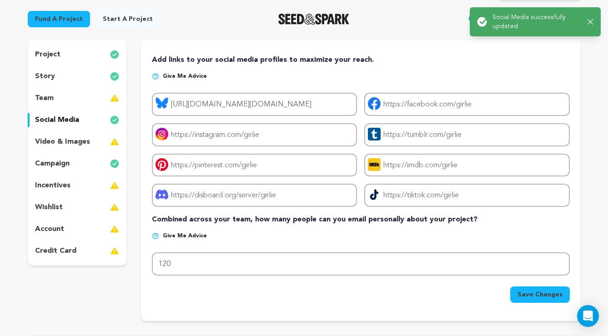
scroll to position [0, 0]
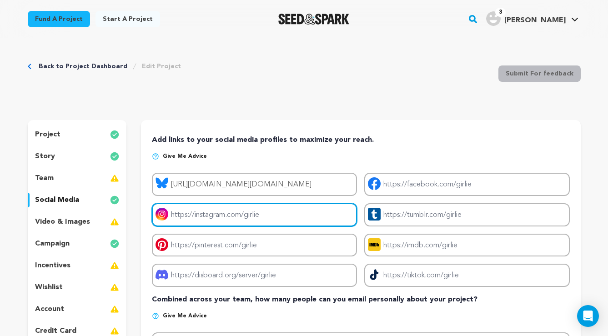
click at [238, 214] on input "Project instagram link" at bounding box center [254, 214] width 205 height 23
paste input "https://www.instagram.com/tarashoe/"
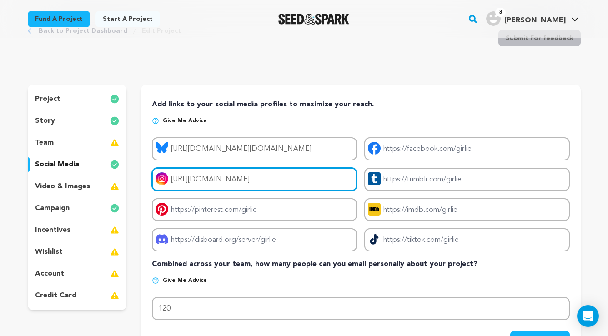
scroll to position [39, 0]
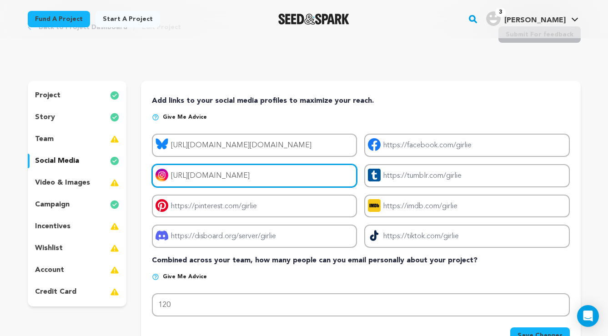
type input "[URL][DOMAIN_NAME]"
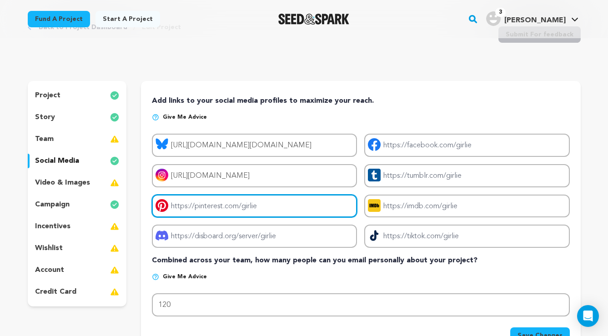
click at [259, 206] on input "Project pinterest link" at bounding box center [254, 206] width 205 height 23
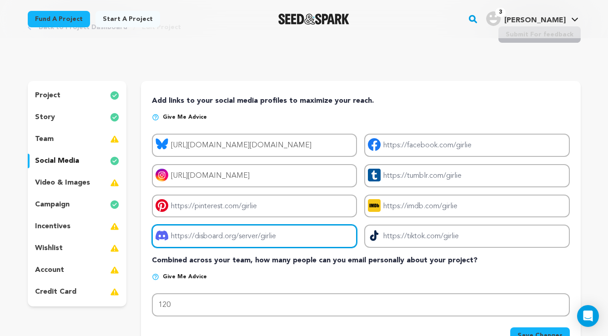
click at [261, 230] on input "Project discord link" at bounding box center [254, 236] width 205 height 23
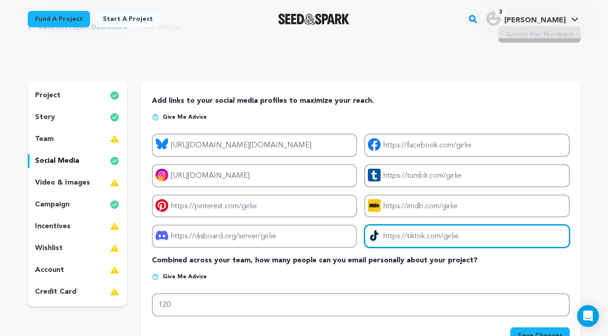
click at [424, 234] on input "Project tiktok link" at bounding box center [466, 236] width 205 height 23
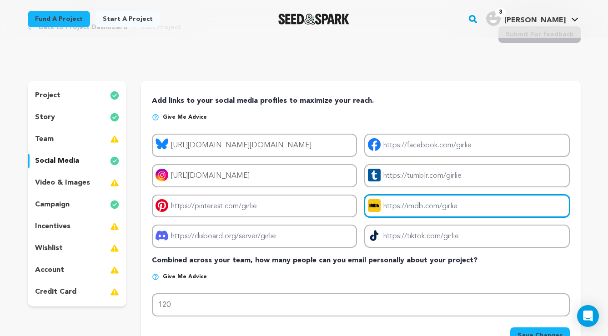
click at [430, 207] on input "Project imdb link" at bounding box center [466, 206] width 205 height 23
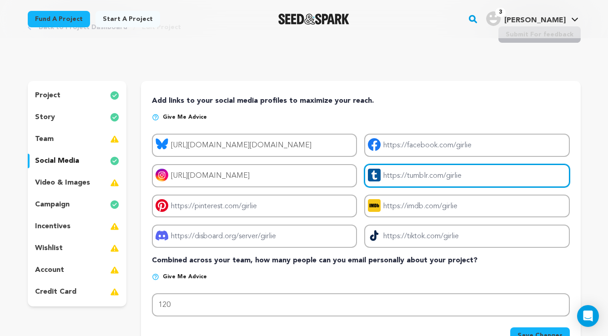
click at [426, 170] on input "Project tumblr link" at bounding box center [466, 175] width 205 height 23
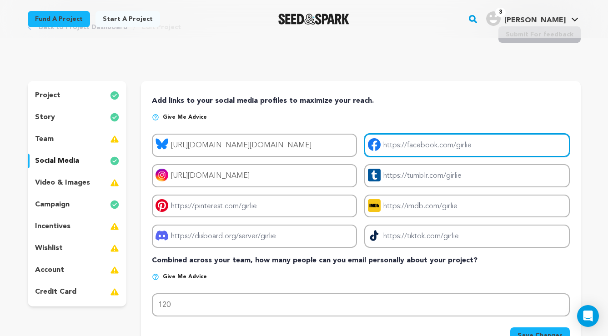
click at [424, 145] on input "Project facebook link" at bounding box center [466, 145] width 205 height 23
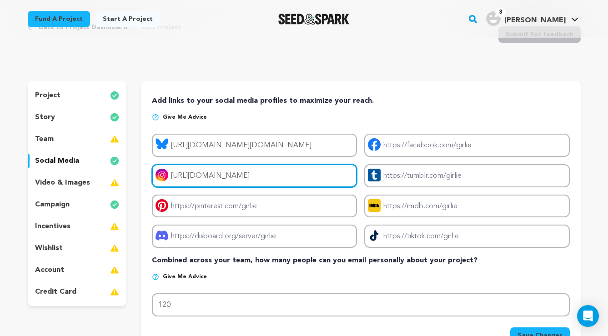
click at [320, 175] on input "https://www.instagram.com/tarashoe/" at bounding box center [254, 175] width 205 height 23
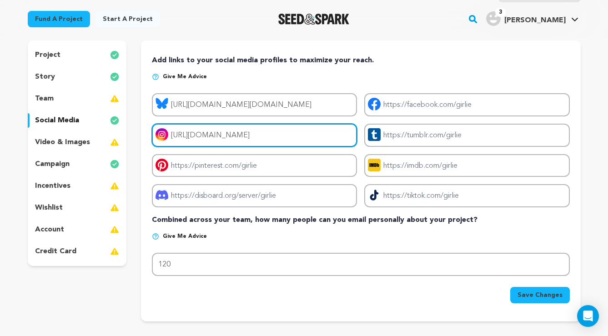
scroll to position [81, 0]
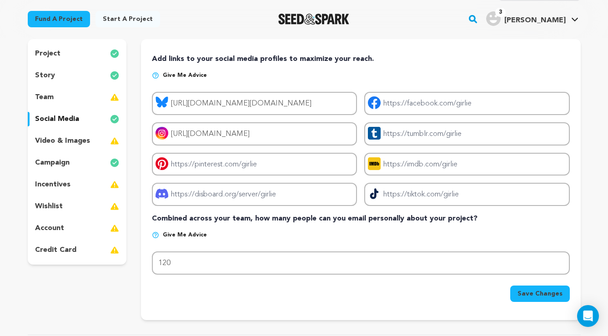
click at [527, 291] on span "Save Changes" at bounding box center [539, 293] width 45 height 9
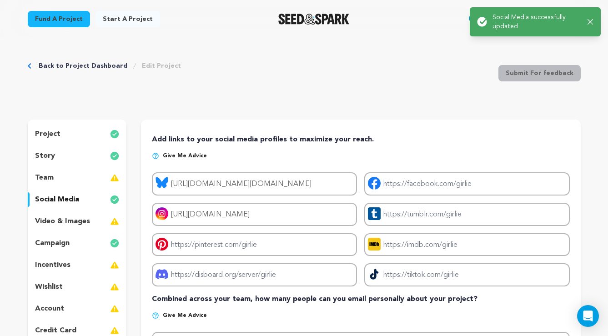
scroll to position [0, 0]
click at [71, 220] on p "video & images" at bounding box center [62, 221] width 55 height 11
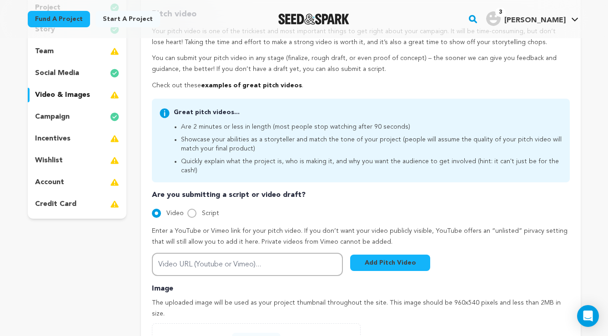
scroll to position [154, 0]
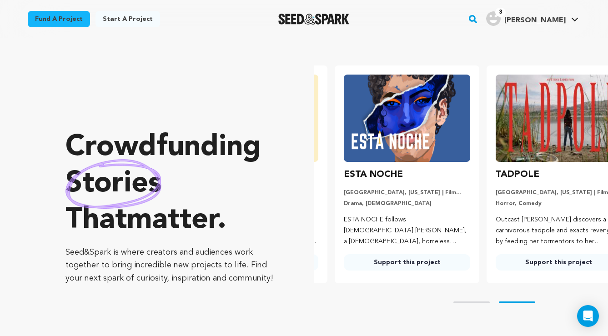
scroll to position [0, 159]
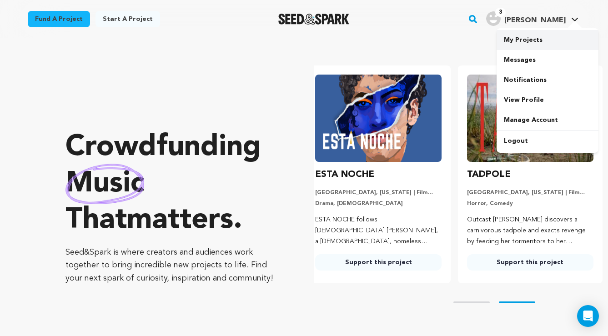
click at [530, 39] on link "My Projects" at bounding box center [547, 40] width 102 height 20
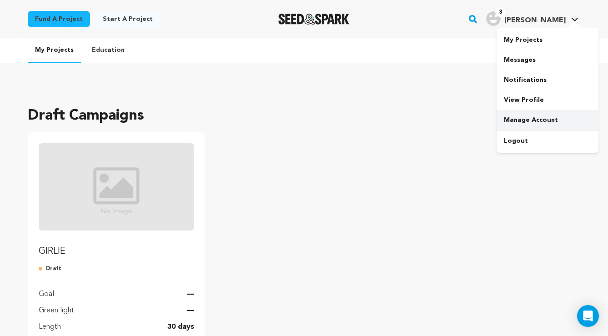
click at [526, 114] on link "Manage Account" at bounding box center [547, 120] width 102 height 20
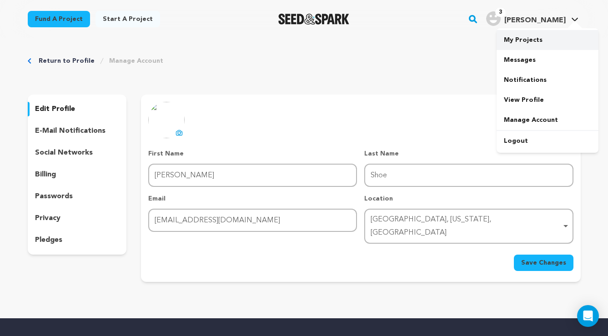
click at [555, 34] on link "My Projects" at bounding box center [547, 40] width 102 height 20
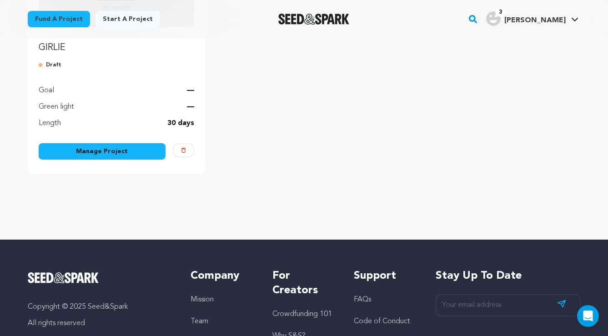
scroll to position [220, 0]
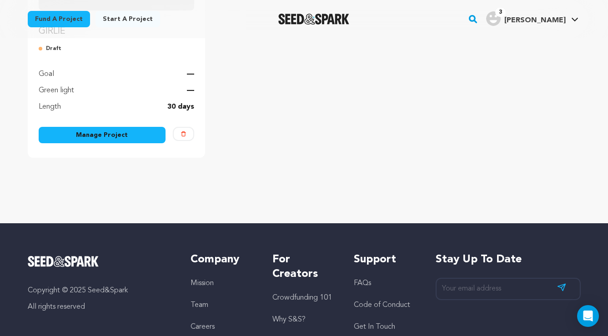
click at [133, 135] on link "Manage Project" at bounding box center [102, 135] width 127 height 16
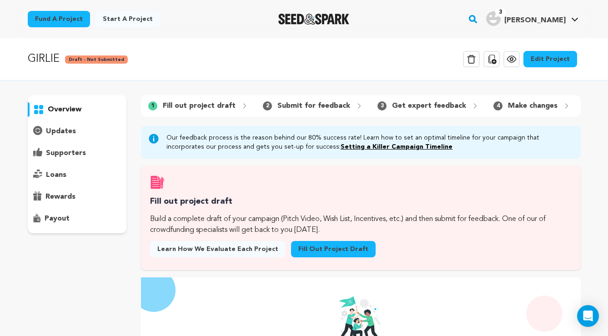
click at [307, 250] on link "Fill out project draft" at bounding box center [333, 249] width 85 height 16
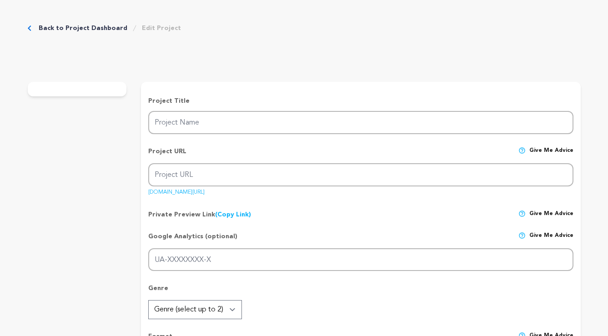
type input "GIRLIE"
type input "girlie"
type input "When [PERSON_NAME]’s [MEDICAL_DATA] returns, she must choose between doctor’s o…"
type textarea "Oh god. I had [MEDICAL_DATA]. But I don't anymore! [PERSON_NAME] is a funny, ho…"
type textarea "GIRLIE exists to give visibility into reproductive [MEDICAL_DATA], autonomy, an…"
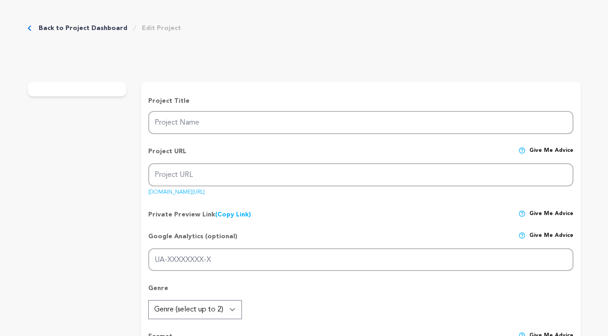
type textarea "I'm pleased to be partnering with the HPV Cancers Alliance, a national nonprofi…"
radio input "true"
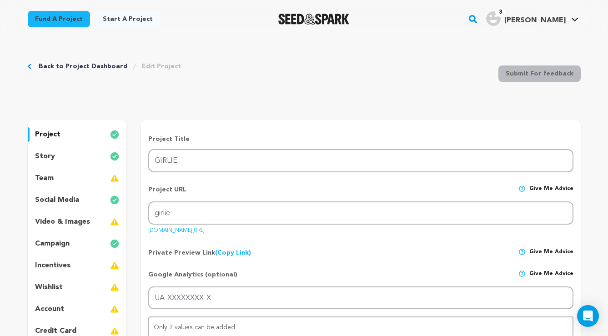
click at [63, 219] on p "video & images" at bounding box center [62, 221] width 55 height 11
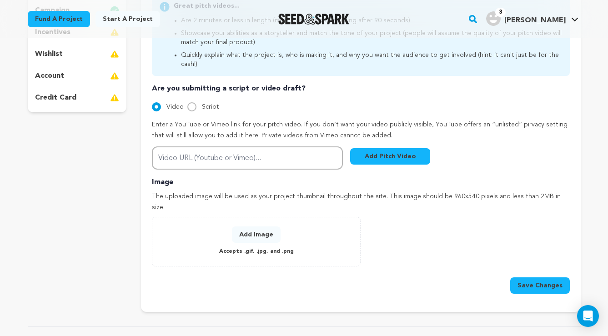
scroll to position [243, 0]
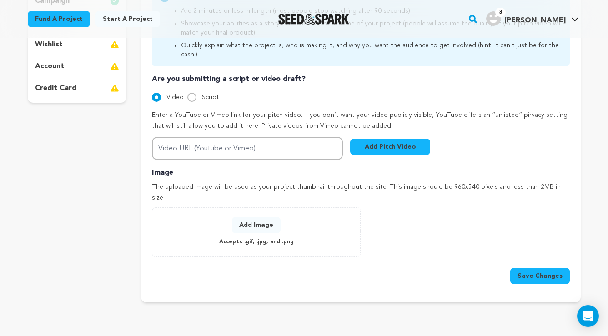
click at [265, 217] on button "Add Image" at bounding box center [256, 225] width 49 height 16
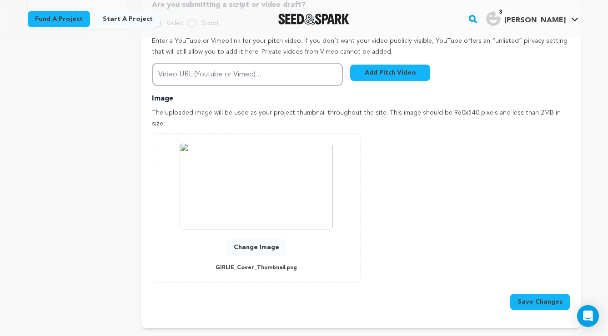
scroll to position [330, 0]
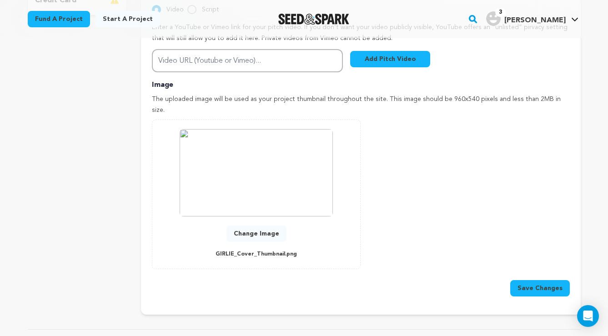
click at [528, 280] on button "Save Changes" at bounding box center [540, 288] width 60 height 16
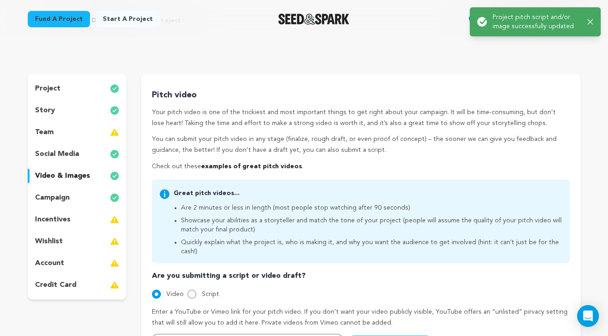
scroll to position [0, 0]
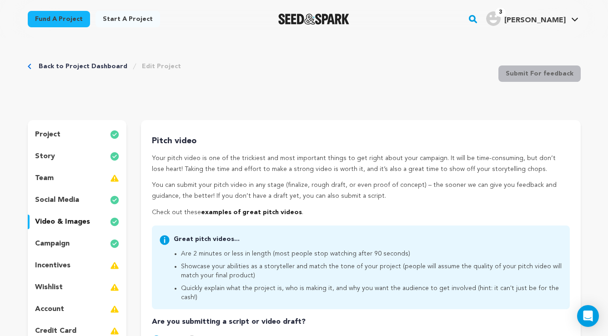
click at [70, 241] on div "campaign" at bounding box center [77, 243] width 99 height 15
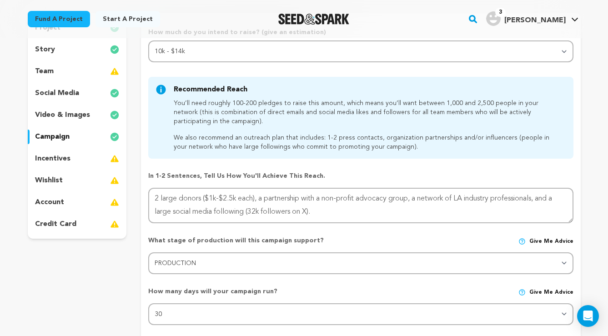
scroll to position [98, 0]
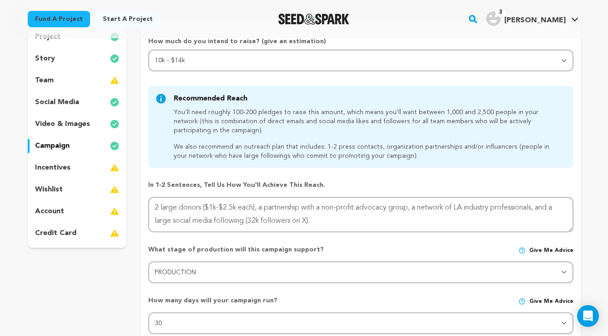
click at [60, 170] on p "incentives" at bounding box center [52, 167] width 35 height 11
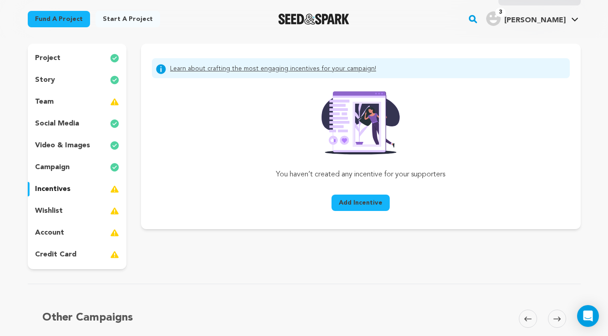
scroll to position [50, 0]
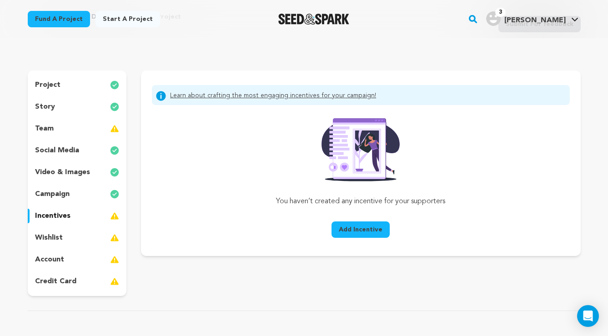
click at [50, 109] on p "story" at bounding box center [45, 106] width 20 height 11
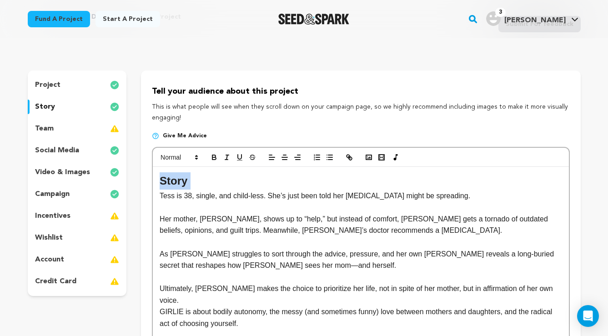
drag, startPoint x: 160, startPoint y: 195, endPoint x: 153, endPoint y: 174, distance: 22.3
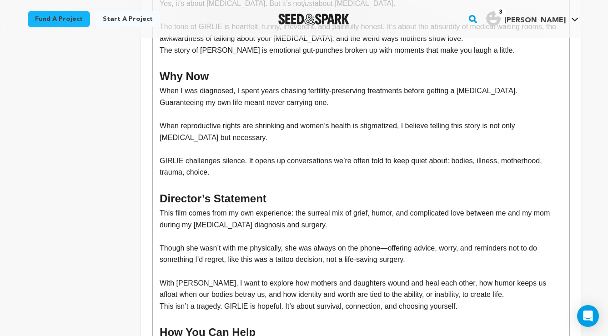
scroll to position [394, 0]
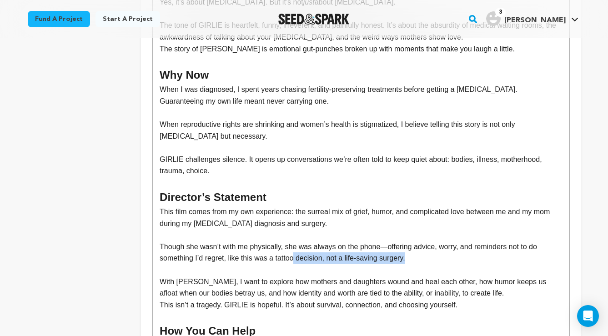
drag, startPoint x: 412, startPoint y: 237, endPoint x: 296, endPoint y: 234, distance: 115.9
click at [296, 241] on p "Though she wasn’t with me physically, she was always on the phone—offering advi…" at bounding box center [361, 252] width 402 height 23
click at [240, 241] on p "Though she wasn’t with me physically, she was always on the phone—offering advi…" at bounding box center [361, 252] width 402 height 23
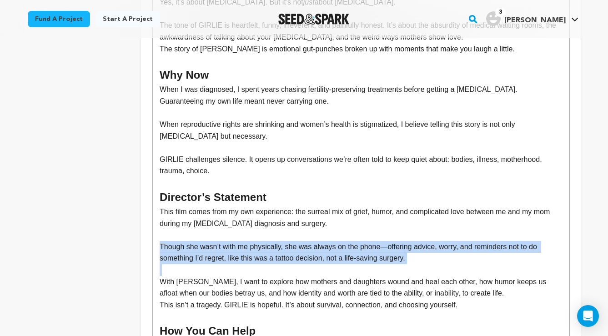
drag, startPoint x: 159, startPoint y: 260, endPoint x: 157, endPoint y: 221, distance: 38.2
click at [157, 221] on div "Tess is 38, single, and child-less. She’s just been told her cervical cancer mi…" at bounding box center [360, 159] width 415 height 674
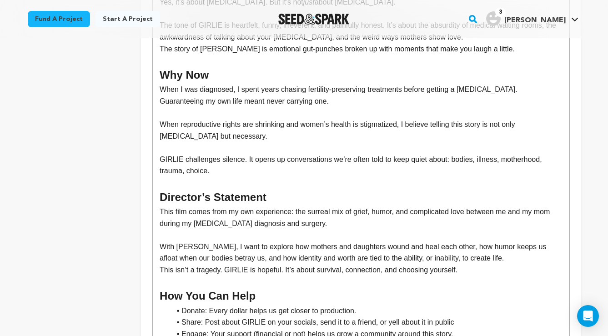
drag, startPoint x: 160, startPoint y: 246, endPoint x: 160, endPoint y: 267, distance: 21.4
click at [160, 264] on p "This isn’t a tragedy. GIRLIE is hopeful. It’s about survival, connection, and c…" at bounding box center [361, 270] width 402 height 12
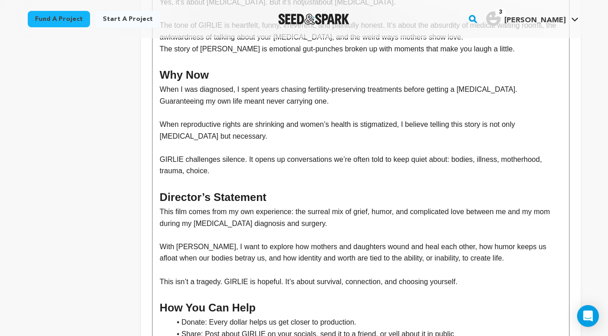
click at [225, 276] on p "This isn’t a tragedy. GIRLIE is hopeful. It’s about survival, connection, and c…" at bounding box center [361, 282] width 402 height 12
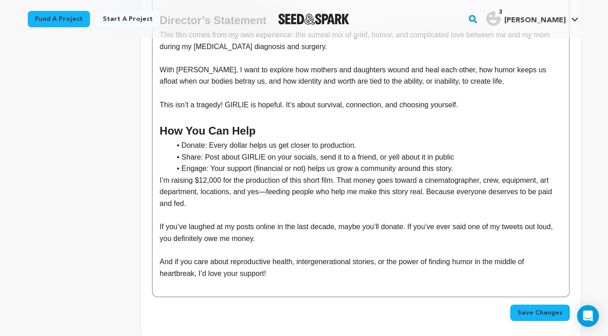
scroll to position [643, 0]
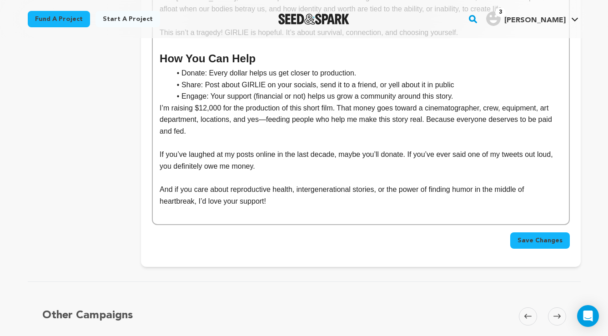
click at [529, 236] on span "Save Changes" at bounding box center [539, 240] width 45 height 9
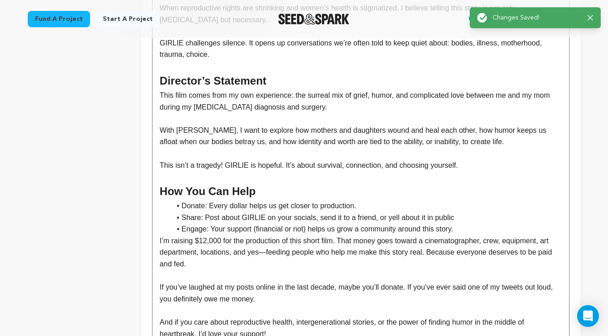
scroll to position [0, 0]
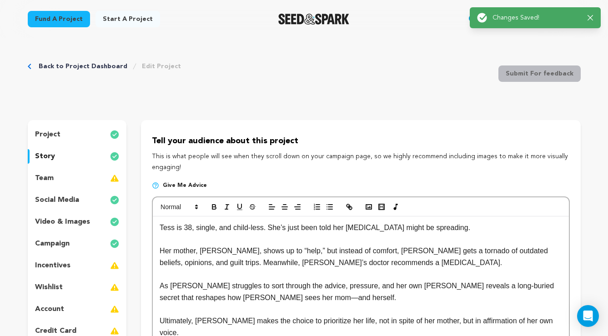
click at [89, 65] on link "Back to Project Dashboard" at bounding box center [83, 66] width 89 height 9
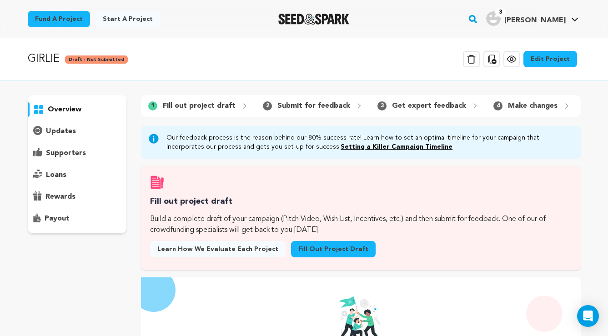
click at [67, 130] on p "updates" at bounding box center [61, 131] width 30 height 11
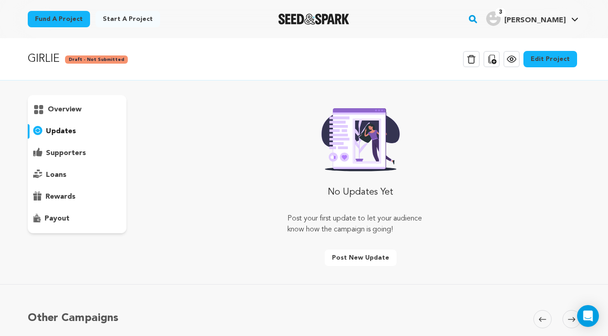
click at [65, 111] on p "overview" at bounding box center [65, 109] width 34 height 11
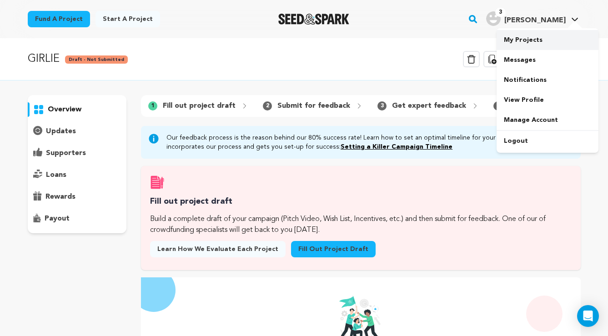
click at [532, 40] on link "My Projects" at bounding box center [547, 40] width 102 height 20
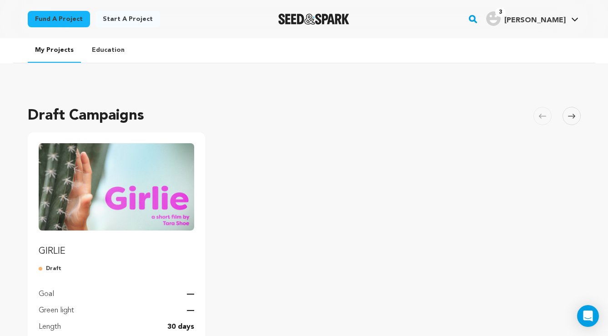
click at [117, 200] on img "Fund GIRLIE" at bounding box center [117, 186] width 156 height 87
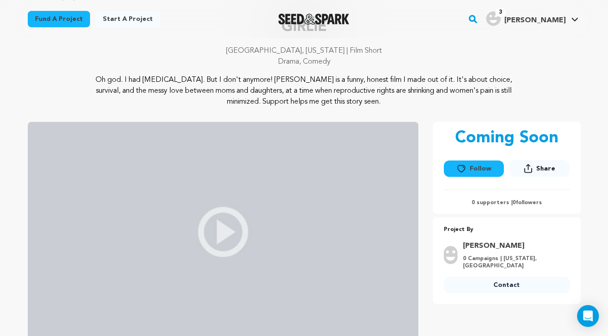
scroll to position [61, 0]
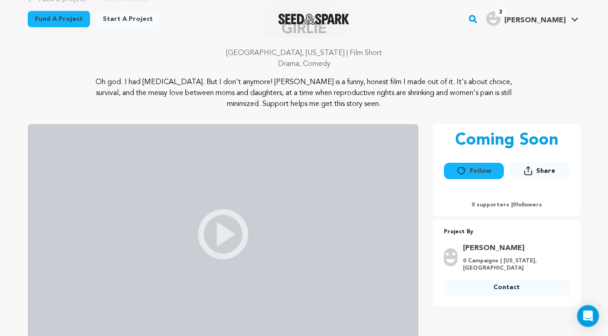
drag, startPoint x: 352, startPoint y: 103, endPoint x: 84, endPoint y: 83, distance: 268.9
click at [84, 83] on p "Oh god. I had cervical cancer. But I don't anymore! GIRLIE is a funny, honest f…" at bounding box center [304, 93] width 442 height 33
copy p "Oh god. I had cervical cancer. But I don't anymore! GIRLIE is a funny, honest f…"
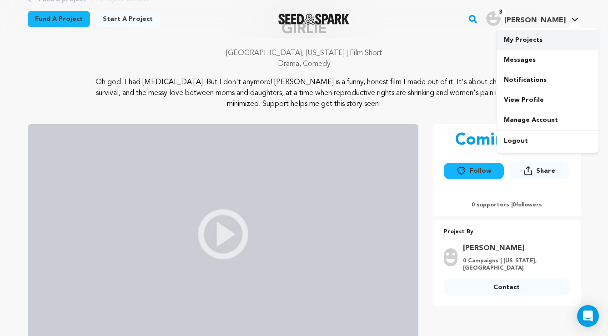
click at [536, 40] on link "My Projects" at bounding box center [547, 40] width 102 height 20
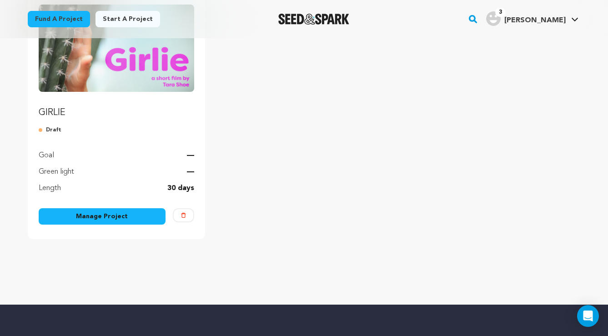
scroll to position [149, 0]
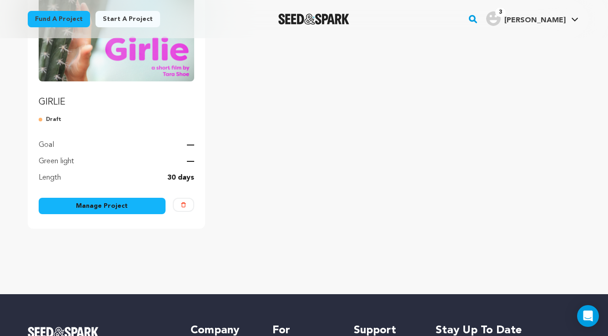
click at [102, 210] on link "Manage Project" at bounding box center [102, 206] width 127 height 16
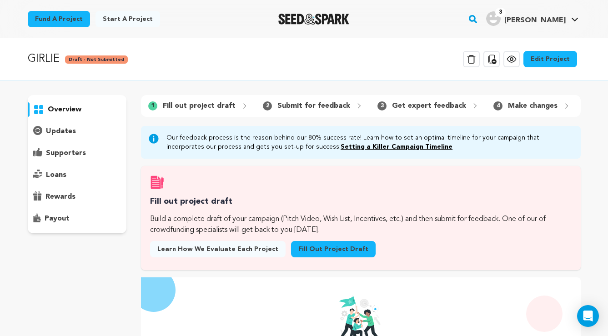
click at [303, 249] on link "Fill out project draft" at bounding box center [333, 249] width 85 height 16
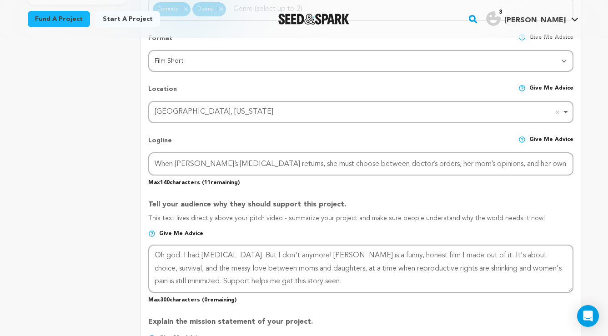
scroll to position [343, 0]
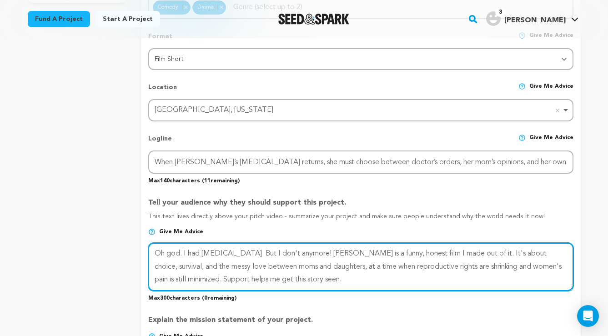
drag, startPoint x: 323, startPoint y: 278, endPoint x: 142, endPoint y: 245, distance: 183.9
click at [142, 245] on form "Project Title Project Name GIRLIE Project URL Give me advice Project URL girlie…" at bounding box center [360, 260] width 439 height 936
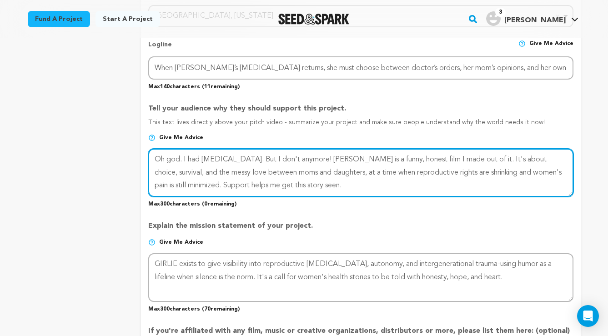
scroll to position [438, 0]
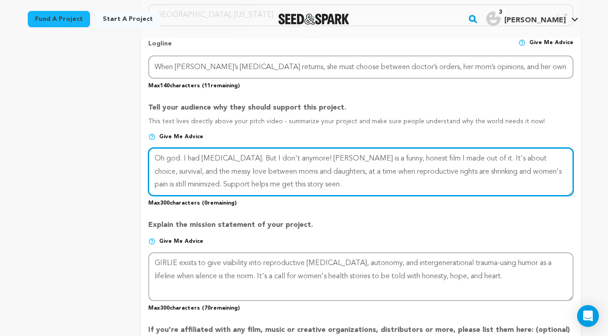
click at [328, 176] on textarea at bounding box center [360, 172] width 425 height 48
drag, startPoint x: 184, startPoint y: 155, endPoint x: 115, endPoint y: 153, distance: 69.1
click at [115, 153] on div "project story team social media video & images campaign incentives wishlist" at bounding box center [304, 163] width 553 height 963
click at [237, 155] on textarea at bounding box center [360, 172] width 425 height 48
click at [280, 156] on textarea at bounding box center [360, 172] width 425 height 48
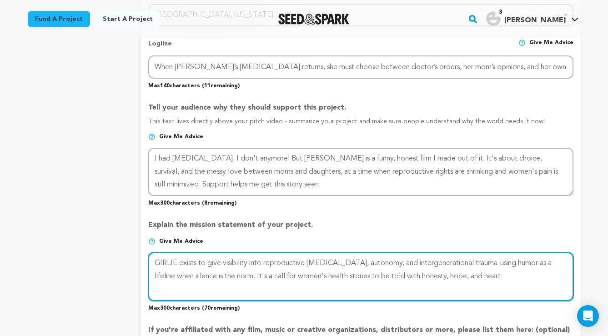
drag, startPoint x: 178, startPoint y: 260, endPoint x: 379, endPoint y: 270, distance: 201.2
click at [379, 270] on textarea at bounding box center [360, 276] width 425 height 48
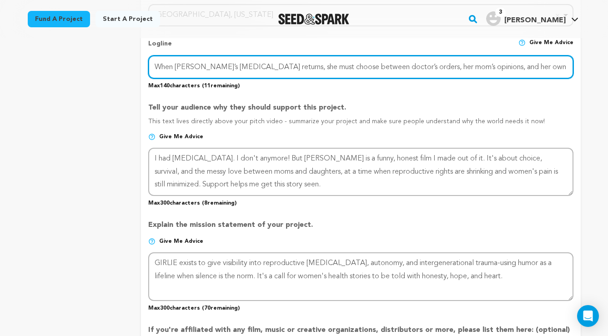
click at [273, 64] on input "When Tess’s cancer returns, she must choose between doctor’s orders, her mom’s …" at bounding box center [360, 66] width 425 height 23
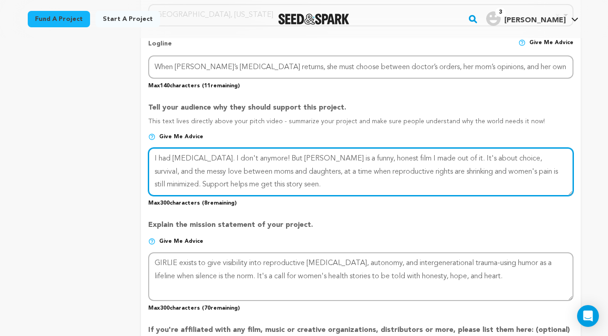
drag, startPoint x: 440, startPoint y: 155, endPoint x: 149, endPoint y: 145, distance: 291.5
click at [149, 148] on div at bounding box center [360, 172] width 425 height 48
paste textarea "When Tess’s cancer returns, she must choose between doctor’s orders, her mom’s …"
drag, startPoint x: 494, startPoint y: 155, endPoint x: 444, endPoint y: 166, distance: 51.2
click at [444, 166] on textarea at bounding box center [360, 172] width 425 height 48
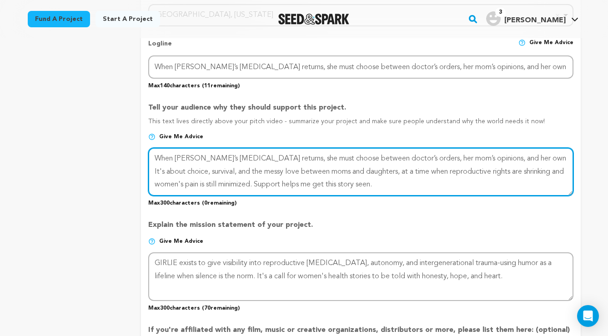
click at [350, 182] on textarea at bounding box center [360, 172] width 425 height 48
drag, startPoint x: 333, startPoint y: 181, endPoint x: 212, endPoint y: 183, distance: 120.9
click at [212, 183] on textarea at bounding box center [360, 172] width 425 height 48
click at [280, 177] on textarea at bounding box center [360, 172] width 425 height 48
click at [342, 180] on textarea at bounding box center [360, 172] width 425 height 48
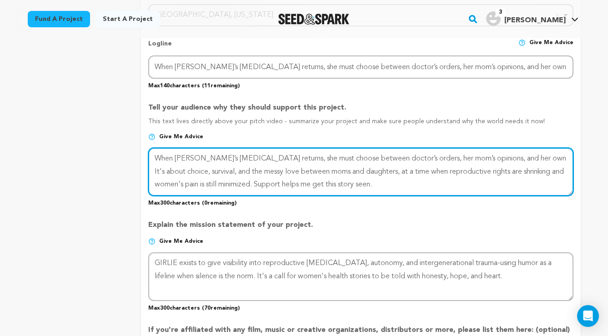
drag, startPoint x: 493, startPoint y: 155, endPoint x: 509, endPoint y: 173, distance: 24.5
click at [509, 173] on textarea at bounding box center [360, 172] width 425 height 48
click at [496, 159] on textarea at bounding box center [360, 172] width 425 height 48
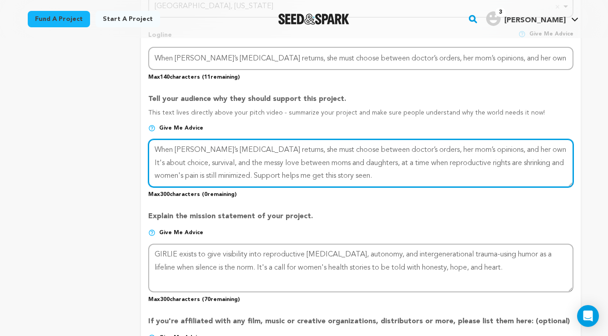
scroll to position [447, 0]
click at [326, 170] on textarea at bounding box center [360, 163] width 425 height 48
drag, startPoint x: 189, startPoint y: 173, endPoint x: 133, endPoint y: 146, distance: 62.0
click at [133, 146] on div "project story team social media video & images campaign incentives wishlist" at bounding box center [304, 154] width 553 height 963
paste textarea "When Tess’s cancer returns, she must choose between doctor’s orders, her mom’s …"
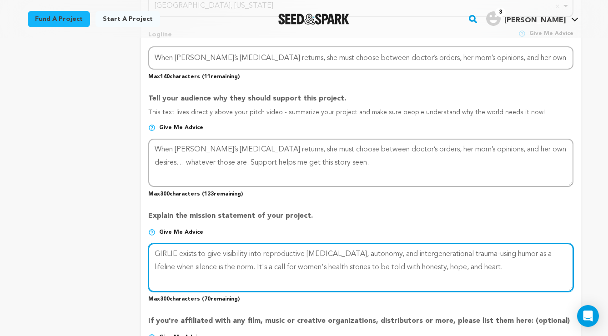
drag, startPoint x: 154, startPoint y: 250, endPoint x: 542, endPoint y: 247, distance: 388.6
click at [542, 247] on textarea at bounding box center [360, 267] width 425 height 48
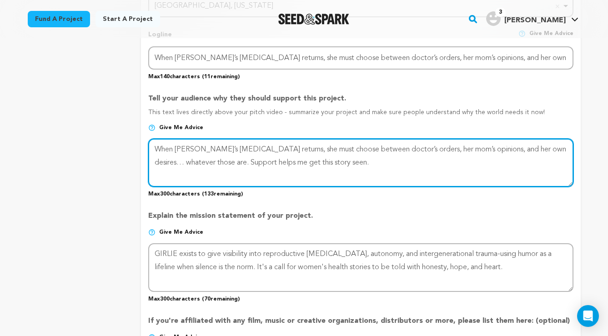
click at [188, 160] on textarea at bounding box center [360, 163] width 425 height 48
paste textarea "GIRLIE exists to give visibility into reproductive cancer, autonomy, and interg…"
click at [311, 170] on textarea at bounding box center [360, 163] width 425 height 48
drag, startPoint x: 300, startPoint y: 172, endPoint x: 283, endPoint y: 172, distance: 17.3
click at [283, 172] on textarea at bounding box center [360, 163] width 425 height 48
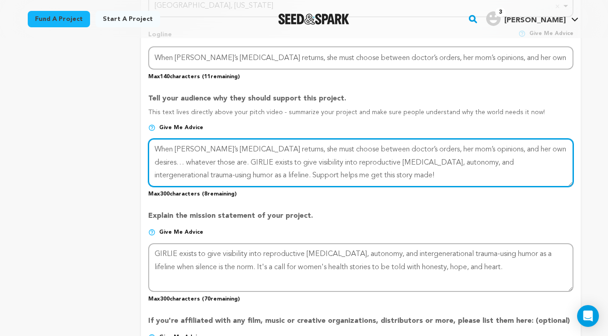
click at [183, 172] on textarea at bounding box center [360, 163] width 425 height 48
drag, startPoint x: 500, startPoint y: 159, endPoint x: 500, endPoint y: 176, distance: 16.8
click at [500, 159] on textarea at bounding box center [360, 163] width 425 height 48
drag, startPoint x: 497, startPoint y: 160, endPoint x: 175, endPoint y: 172, distance: 322.5
click at [175, 172] on textarea at bounding box center [360, 163] width 425 height 48
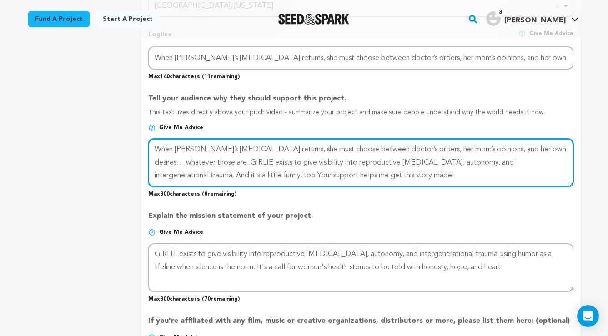
drag, startPoint x: 208, startPoint y: 173, endPoint x: 189, endPoint y: 173, distance: 19.1
click at [189, 173] on textarea at bounding box center [360, 163] width 425 height 48
click at [337, 172] on textarea at bounding box center [360, 163] width 425 height 48
drag, startPoint x: 188, startPoint y: 158, endPoint x: 189, endPoint y: 173, distance: 15.0
click at [188, 158] on textarea at bounding box center [360, 163] width 425 height 48
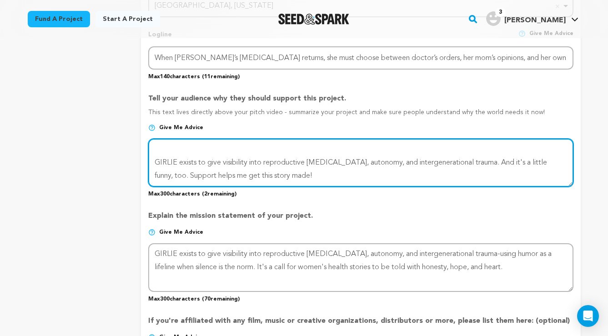
scroll to position [25, 0]
type textarea "When Tess’s cancer returns, she must choose between doctor’s orders, her mom’s …"
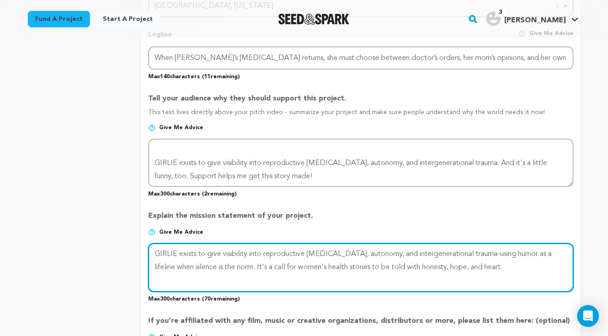
click at [243, 260] on textarea at bounding box center [360, 267] width 425 height 48
paste textarea "Oh god. I had cervical cancer. But I don't anymore! GIRLIE is a funny, honest f…"
type textarea "Oh god. I had [MEDICAL_DATA]. But I don't anymore! [PERSON_NAME] is a funny, ho…"
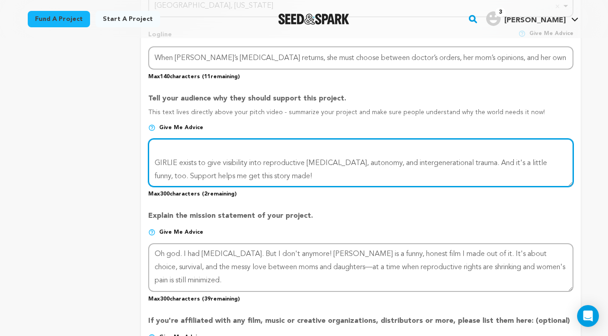
click at [484, 158] on textarea at bounding box center [360, 163] width 425 height 48
click at [540, 156] on textarea at bounding box center [360, 163] width 425 height 48
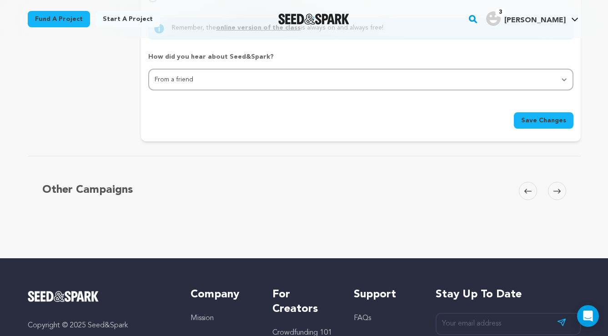
scroll to position [956, 0]
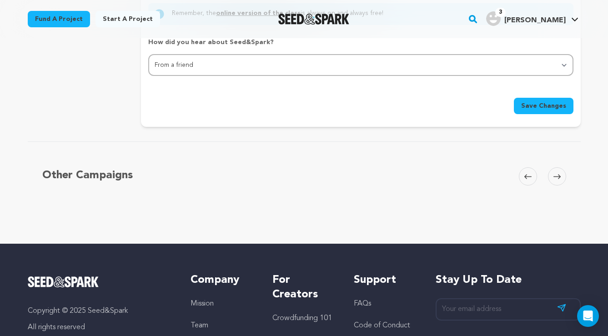
type textarea "When [PERSON_NAME]’s [MEDICAL_DATA] returns, she must choose between doctor’s o…"
click at [540, 101] on span "Save Changes" at bounding box center [543, 105] width 45 height 9
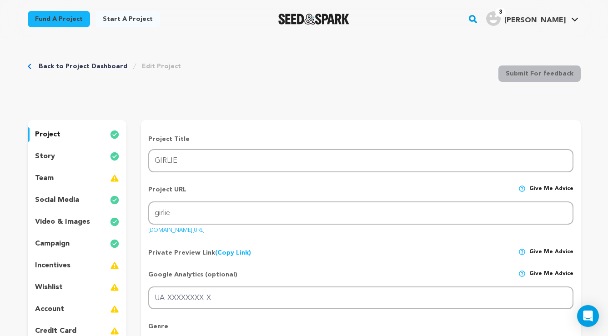
scroll to position [0, 0]
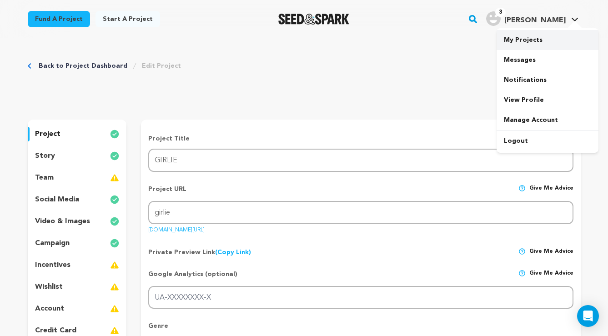
click at [534, 39] on link "My Projects" at bounding box center [547, 40] width 102 height 20
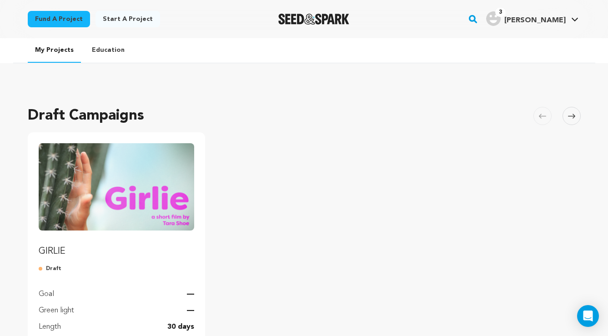
click at [102, 192] on img "Fund GIRLIE" at bounding box center [117, 186] width 156 height 87
